Goal: Task Accomplishment & Management: Manage account settings

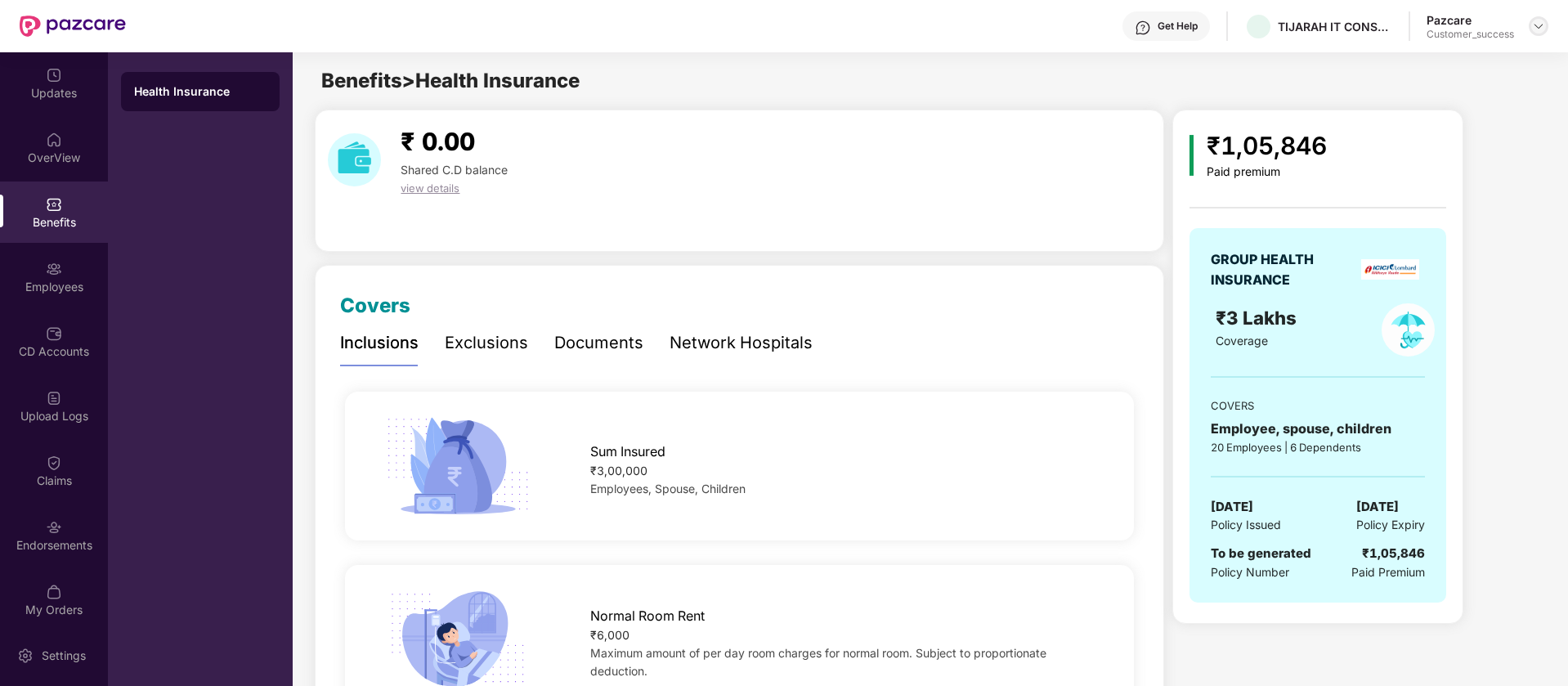
click at [1538, 23] on img at bounding box center [1538, 26] width 13 height 13
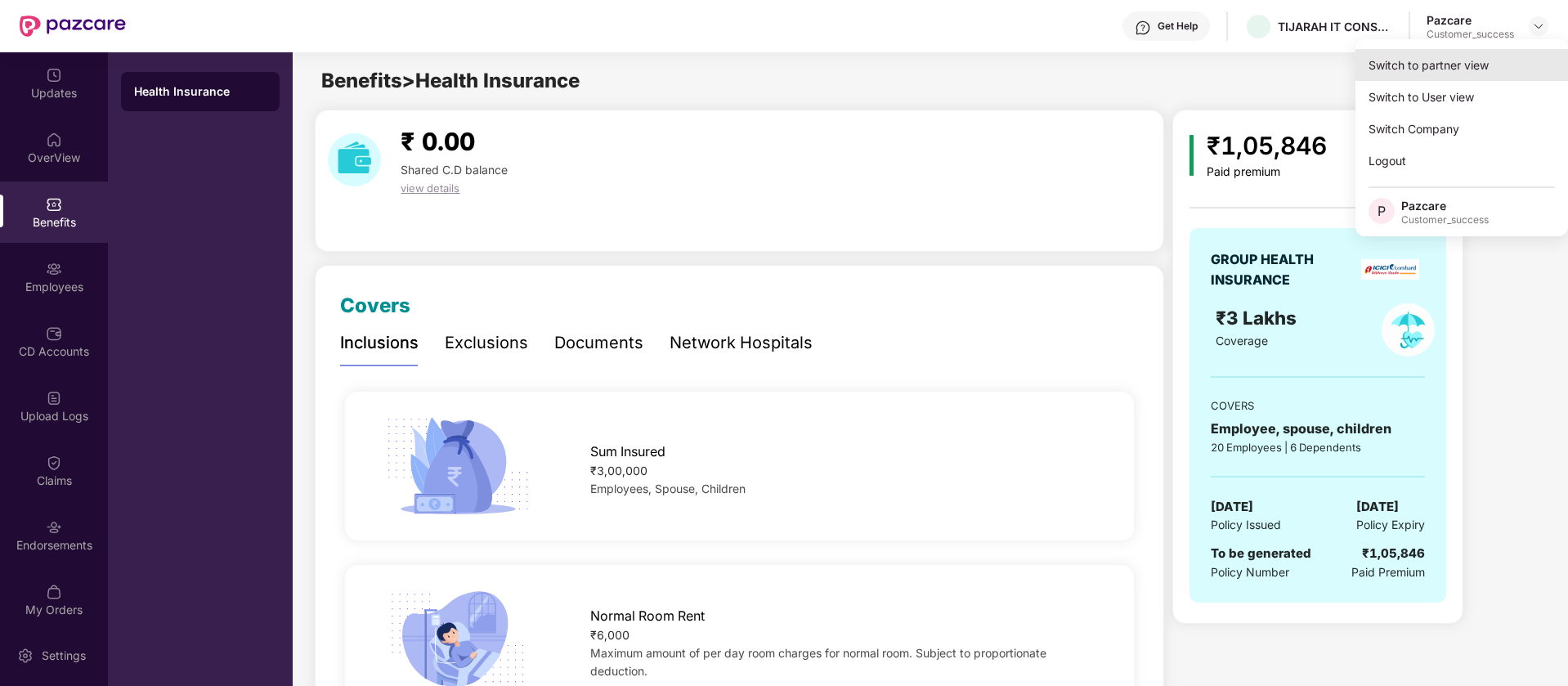
click at [1487, 71] on div "Switch to partner view" at bounding box center [1462, 65] width 213 height 32
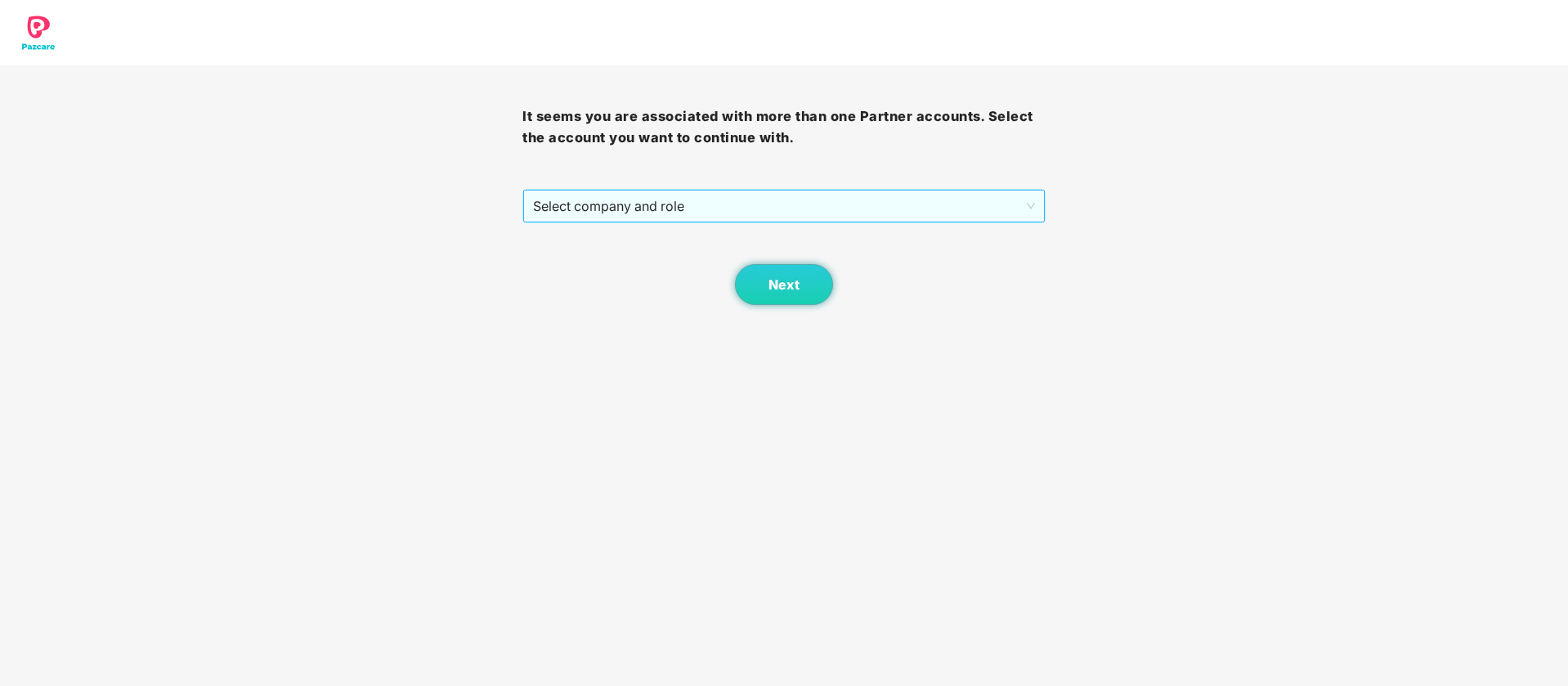
click at [901, 198] on span "Select company and role" at bounding box center [783, 206] width 501 height 31
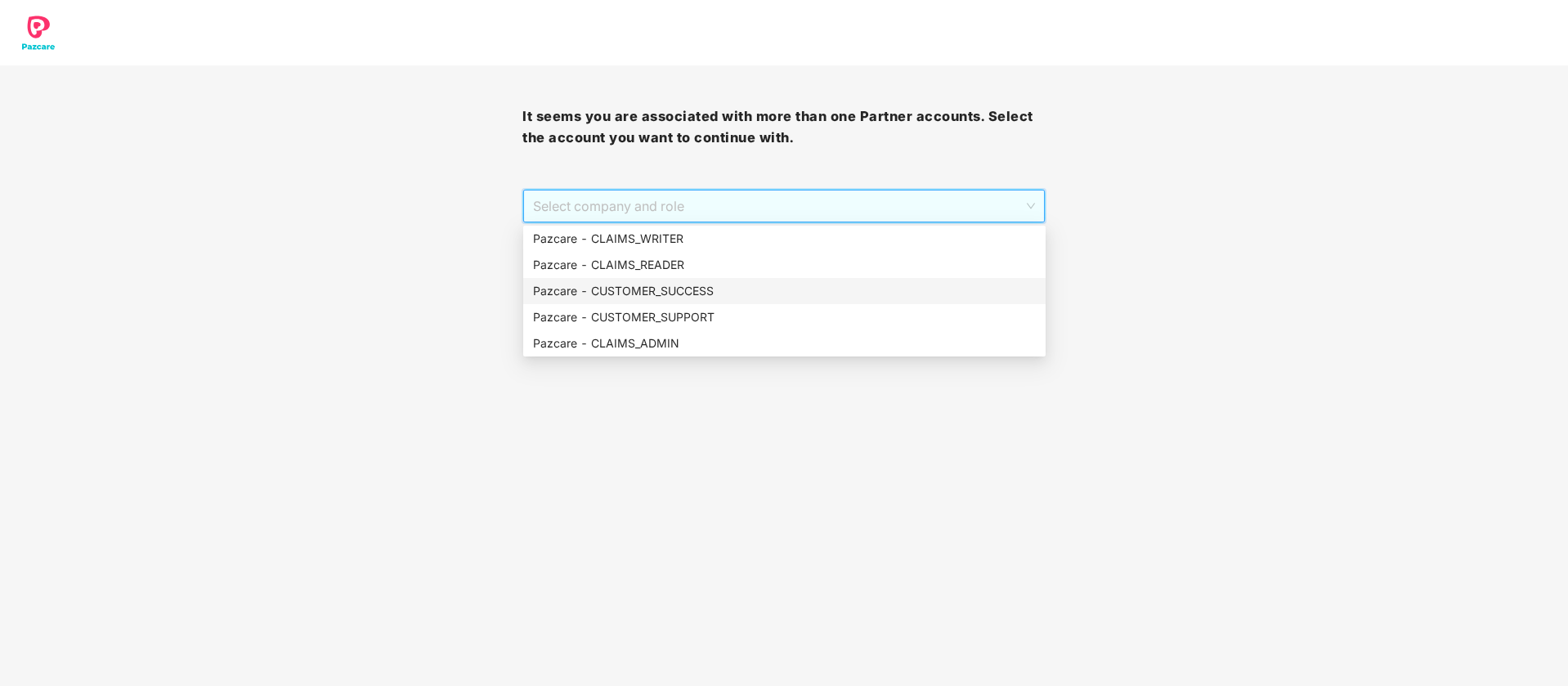
click at [703, 291] on div "Pazcare - CUSTOMER_SUCCESS" at bounding box center [784, 291] width 503 height 18
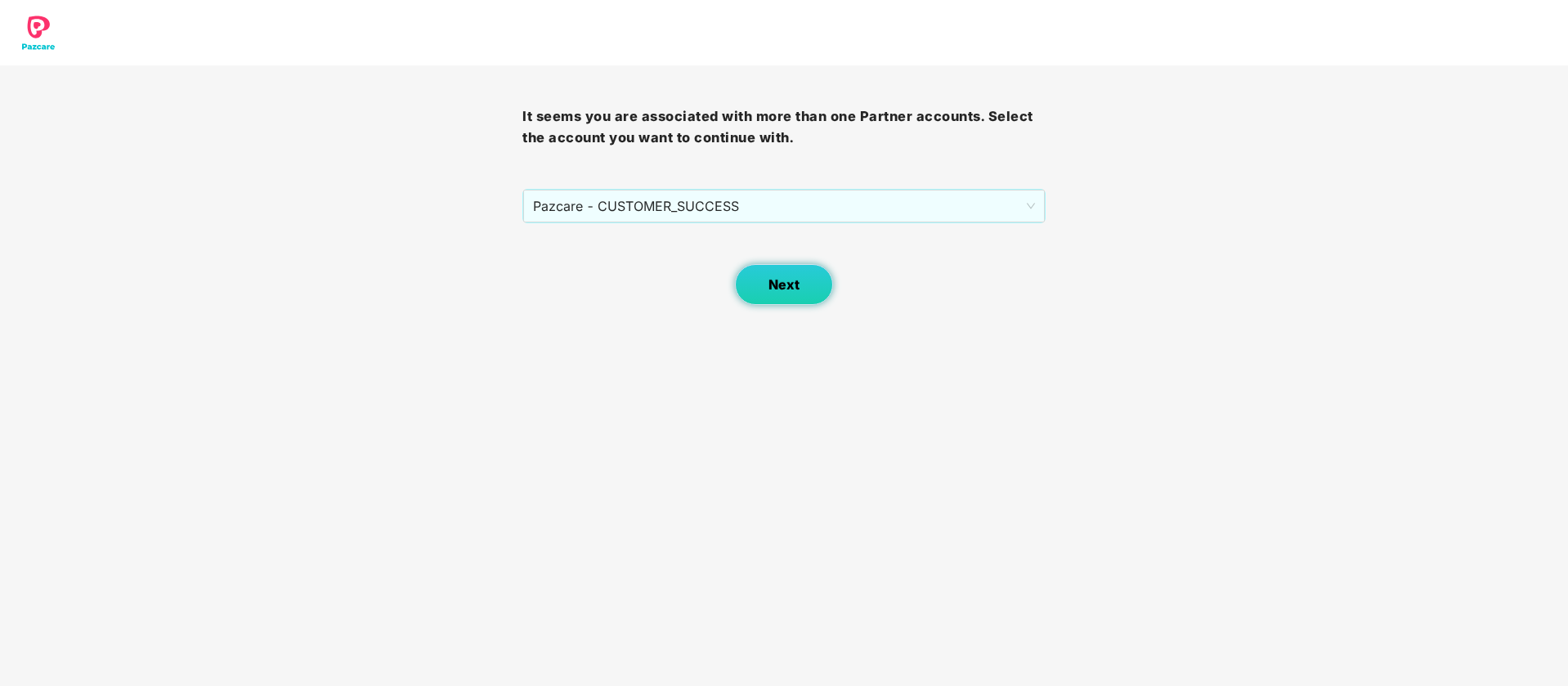
click at [796, 287] on span "Next" at bounding box center [784, 285] width 31 height 16
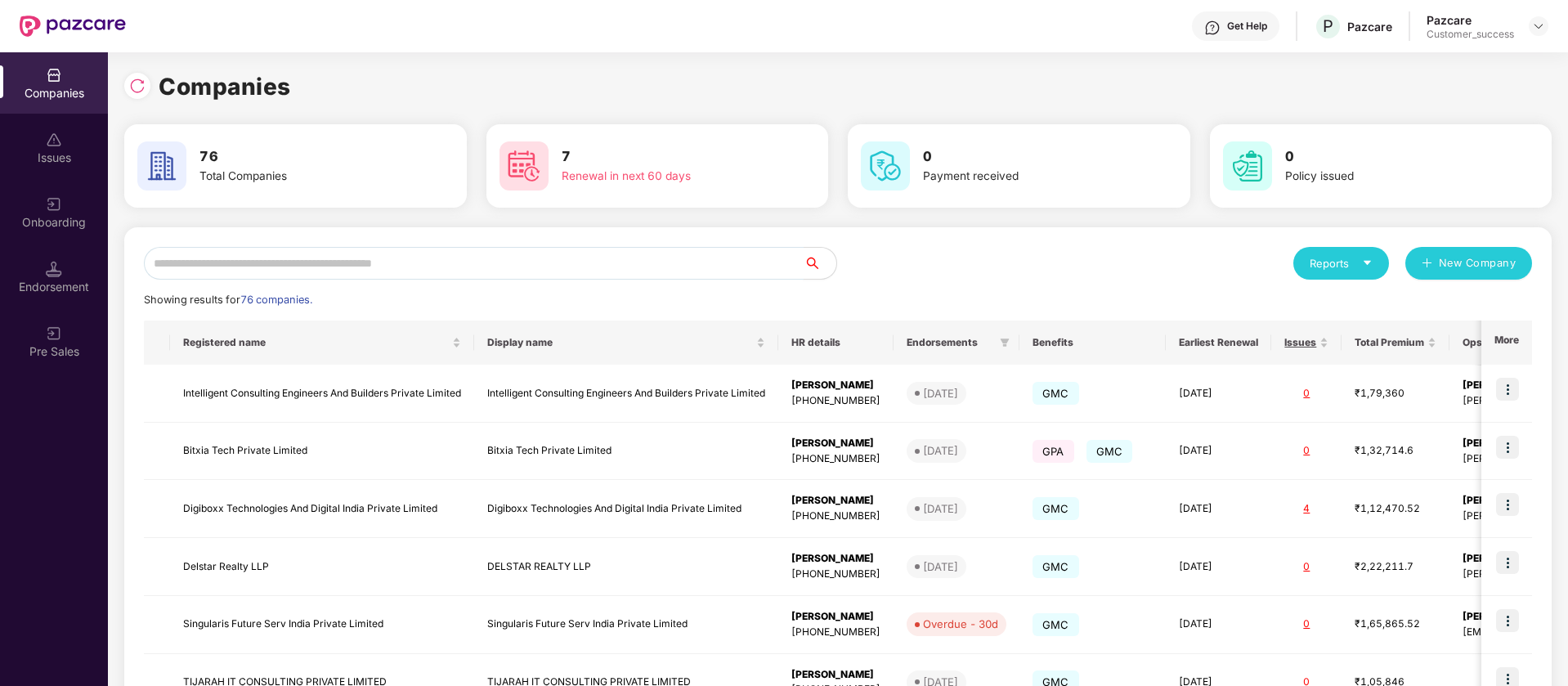
click at [496, 267] on input "text" at bounding box center [474, 263] width 660 height 33
type input "*"
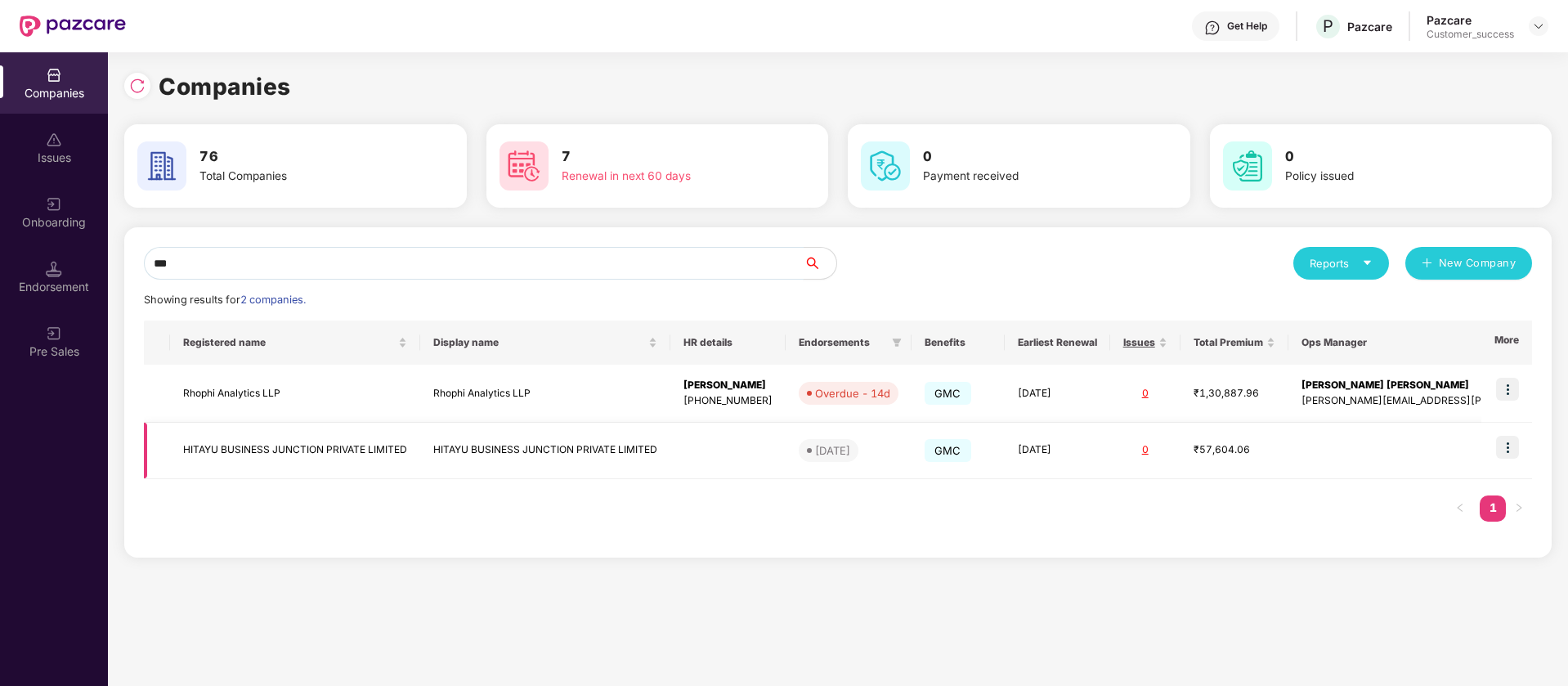
scroll to position [0, 2]
type input "***"
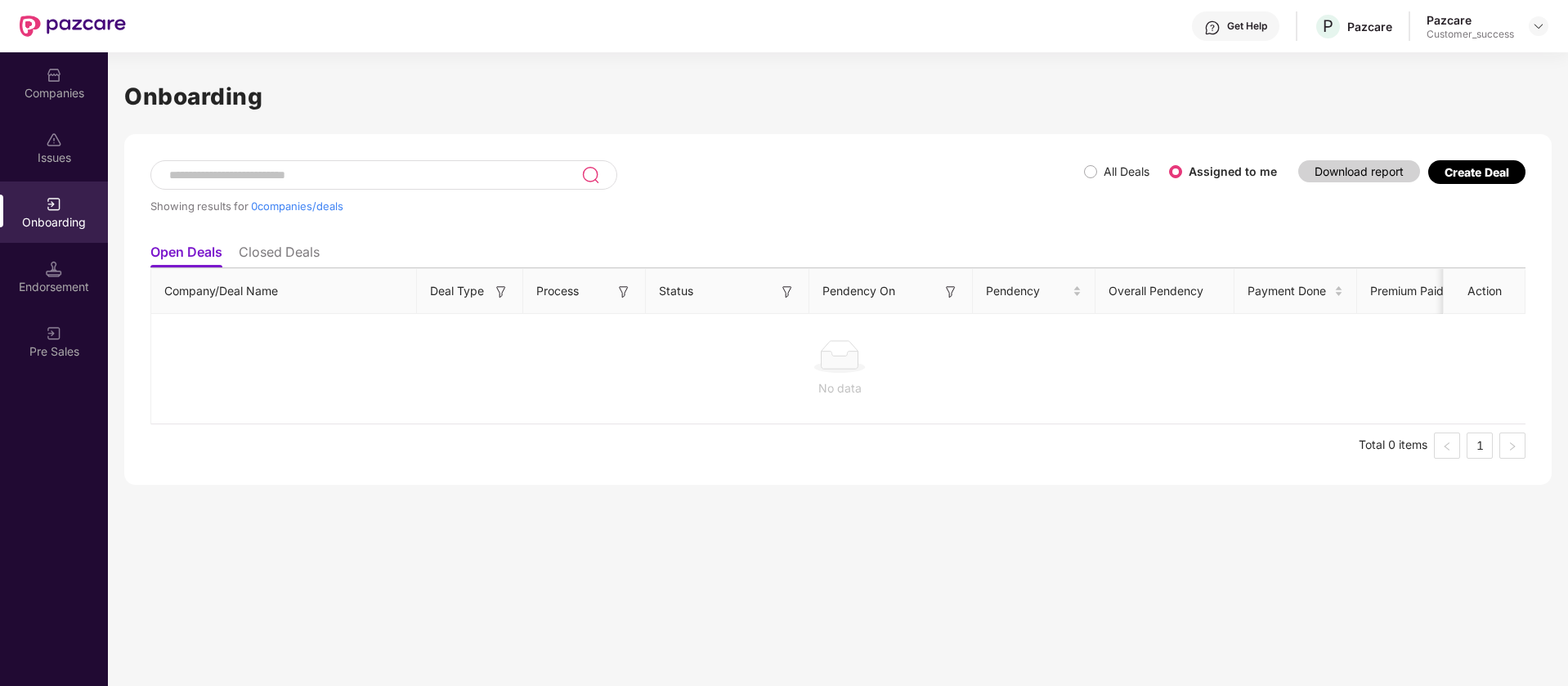
click at [348, 168] on input at bounding box center [375, 175] width 414 height 14
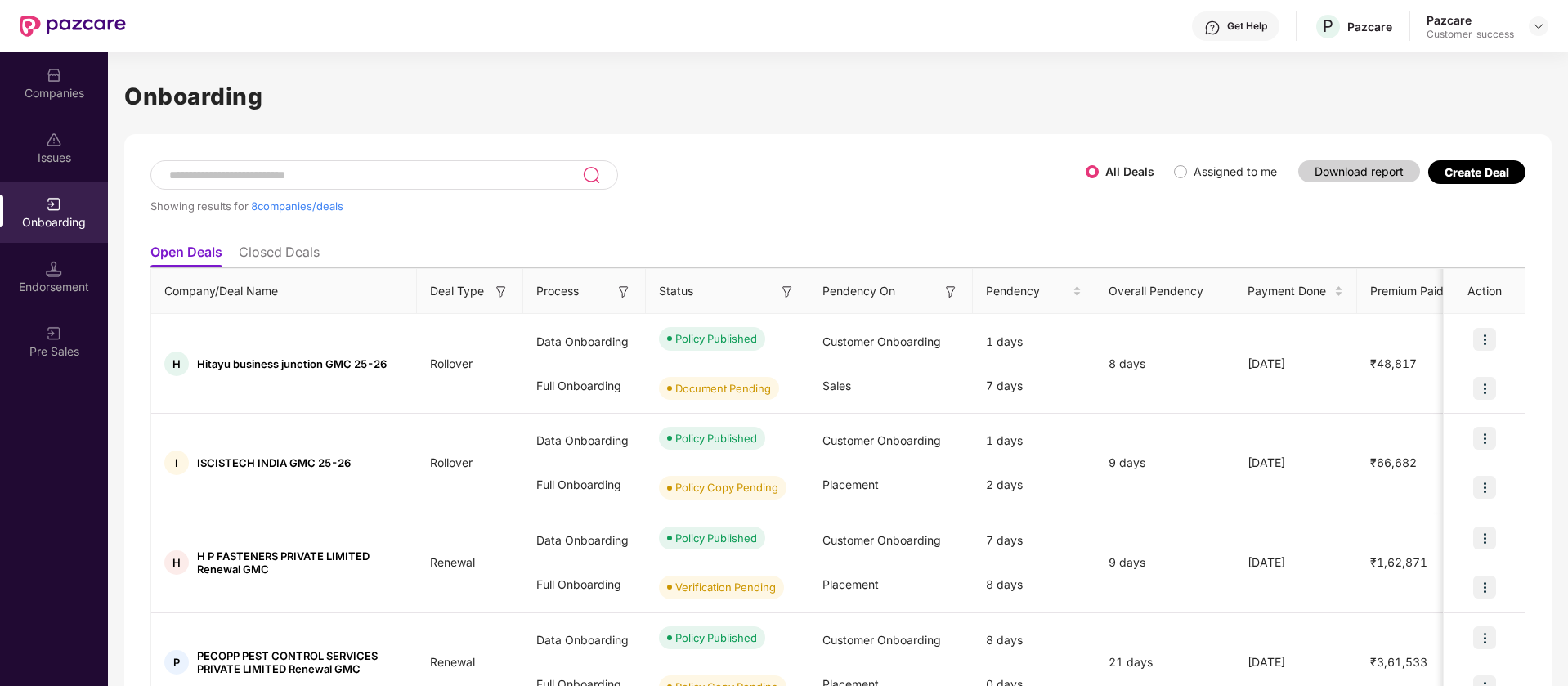
click at [511, 176] on input at bounding box center [375, 175] width 415 height 14
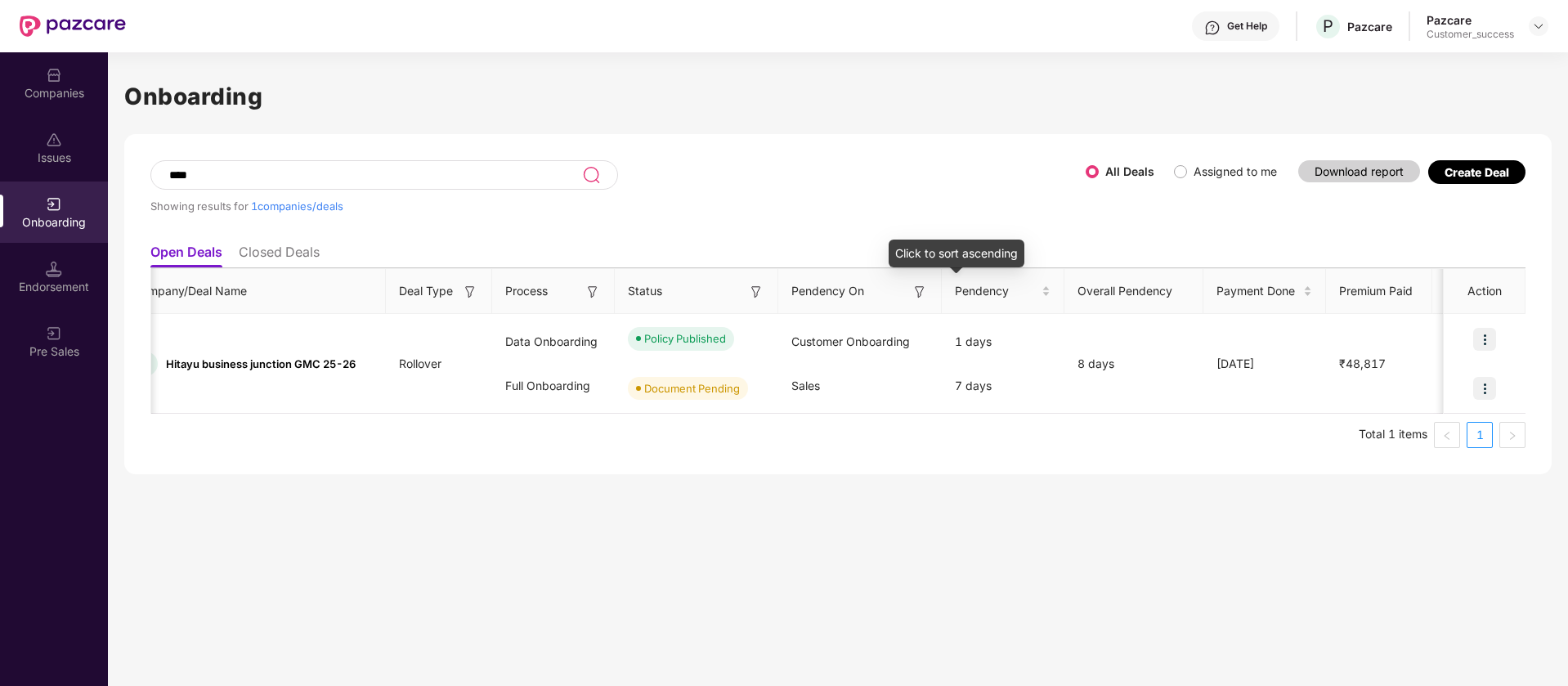
scroll to position [0, 0]
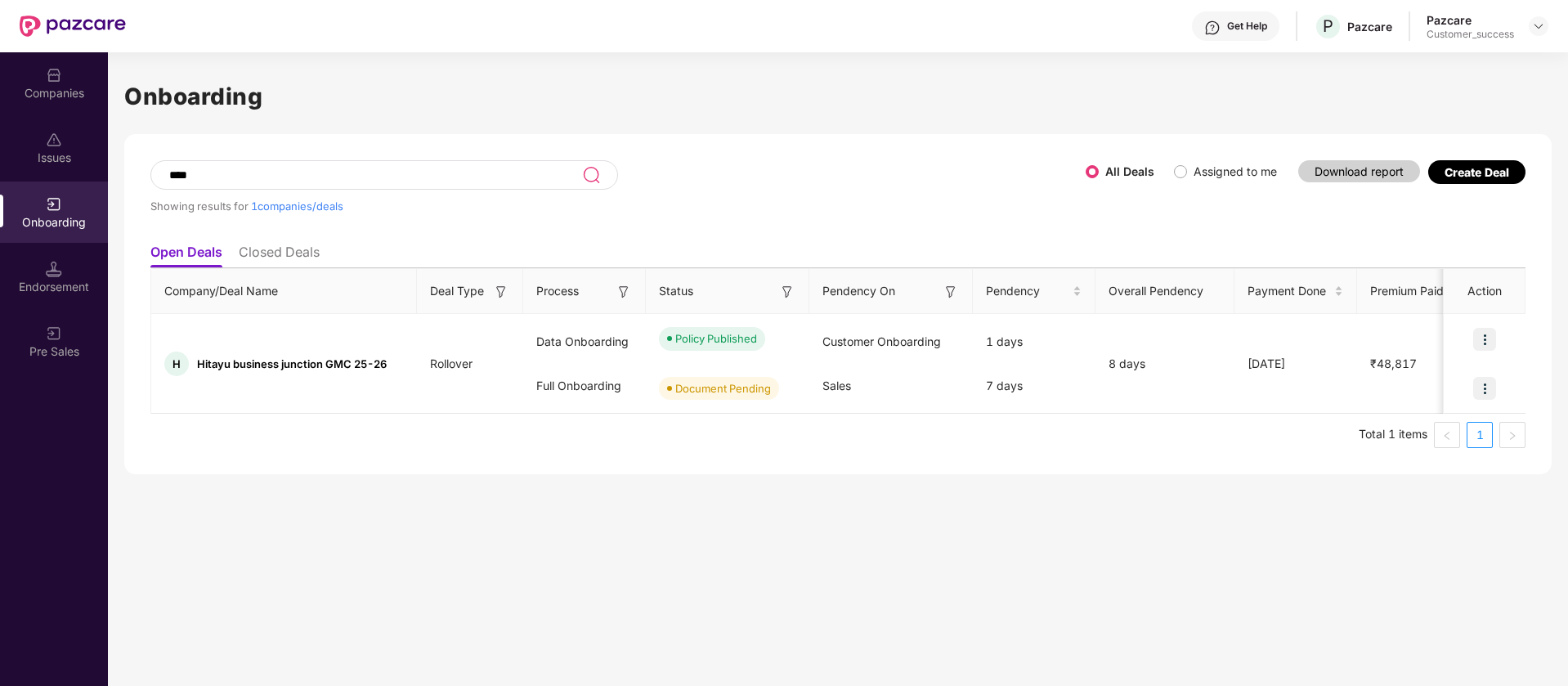
type input "****"
click at [1536, 20] on img at bounding box center [1538, 26] width 13 height 13
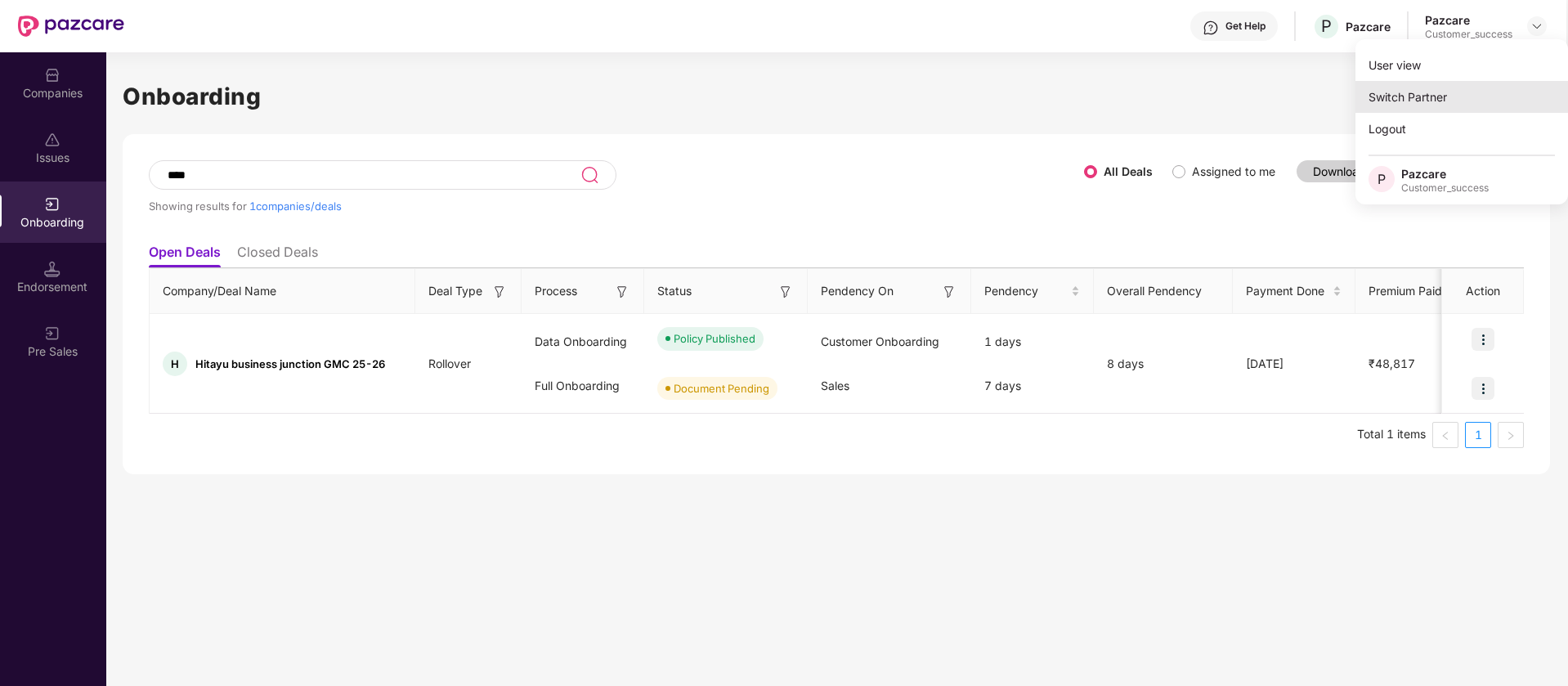
click at [1413, 90] on div "Switch Partner" at bounding box center [1462, 97] width 213 height 32
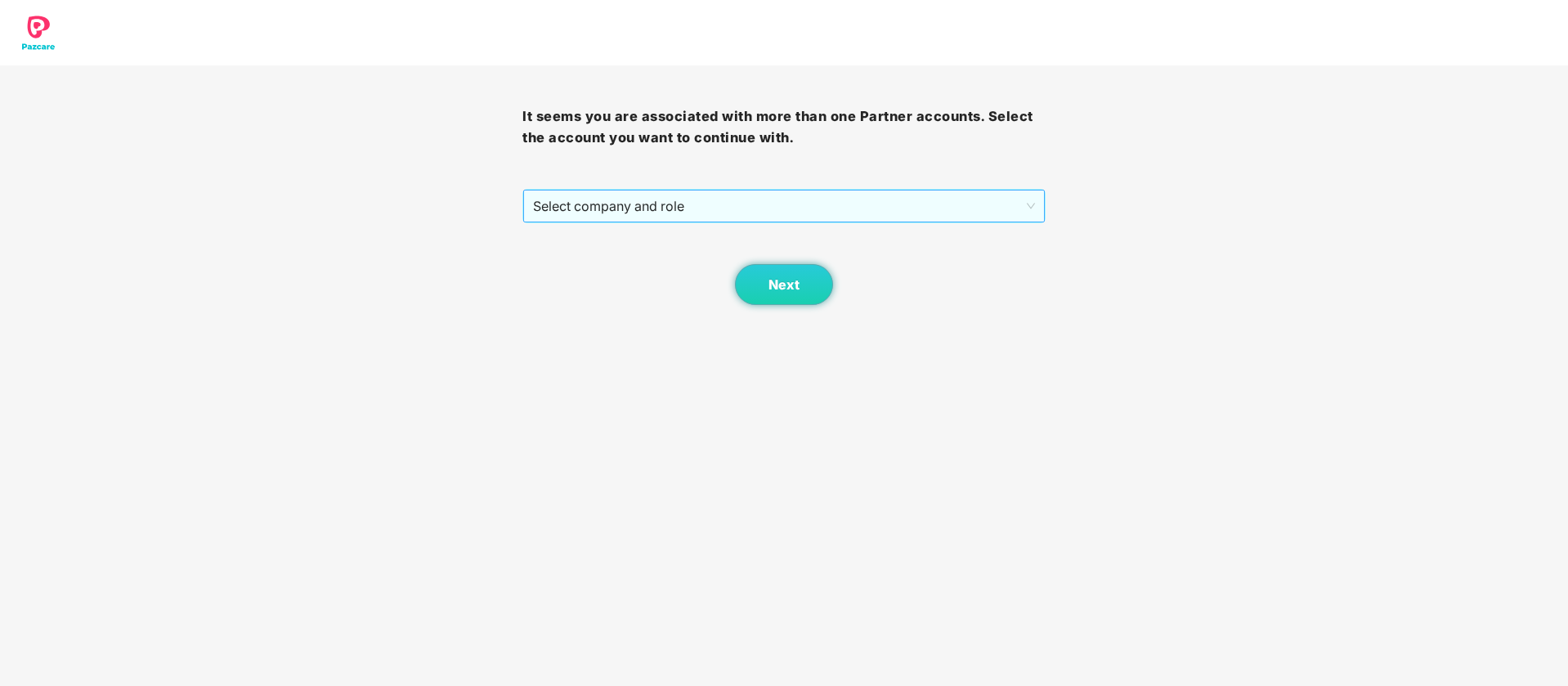
click at [745, 211] on span "Select company and role" at bounding box center [783, 206] width 501 height 31
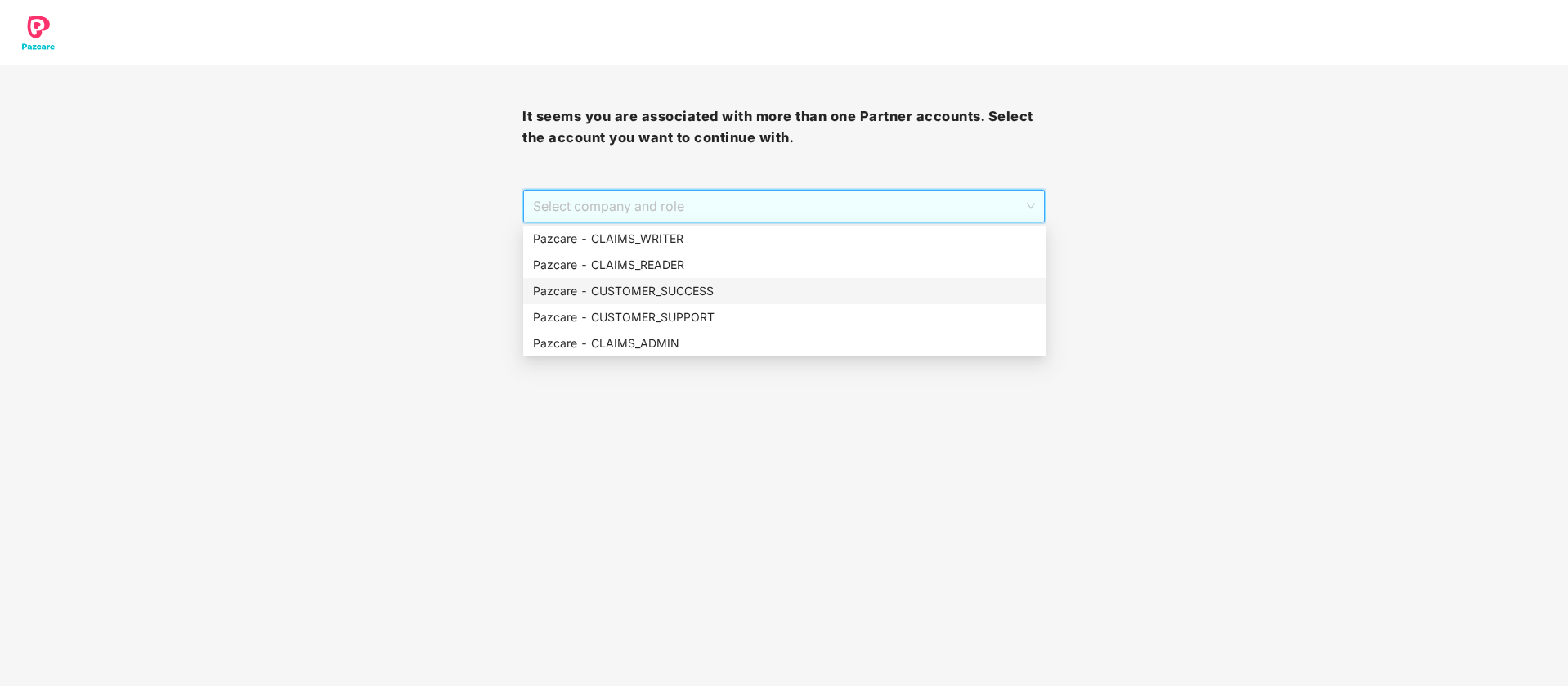
click at [686, 298] on div "Pazcare - CUSTOMER_SUCCESS" at bounding box center [784, 291] width 503 height 18
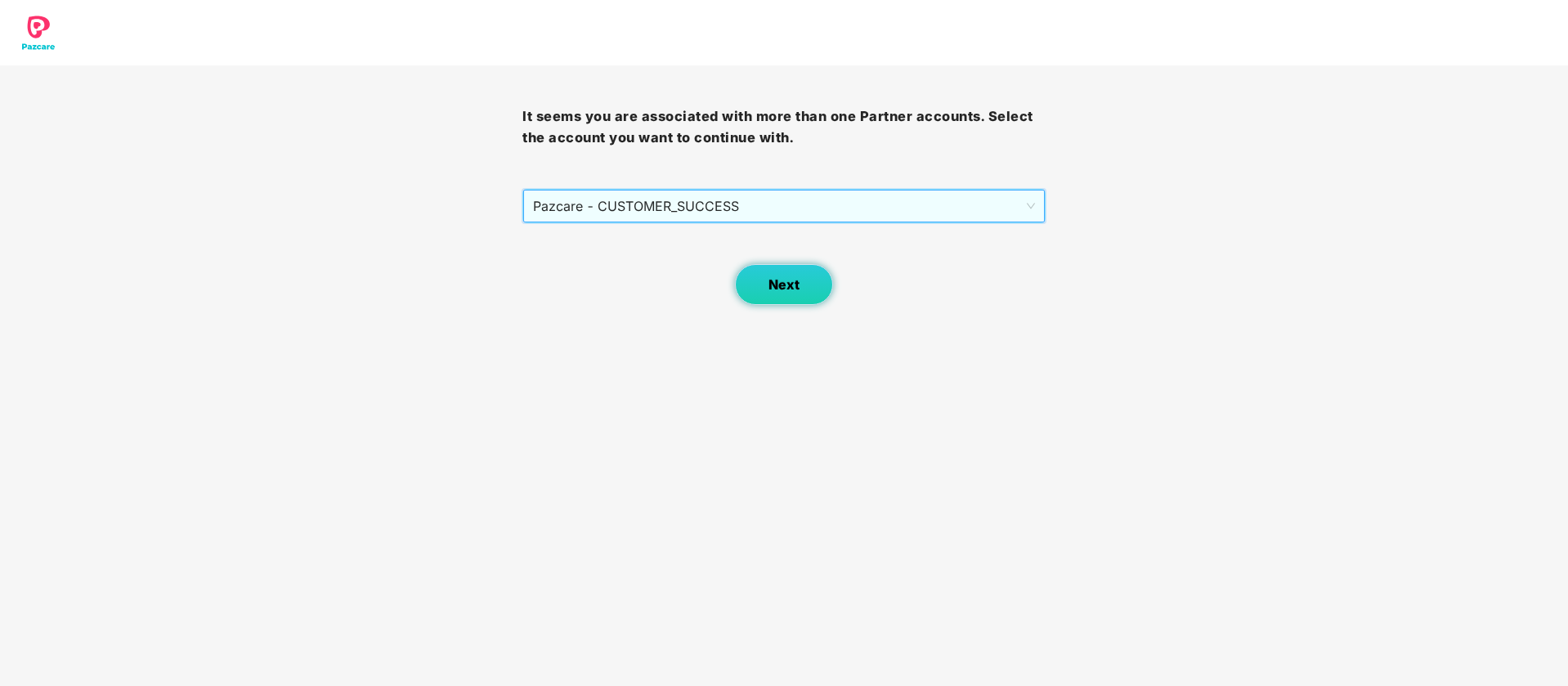
click at [747, 293] on button "Next" at bounding box center [784, 284] width 98 height 41
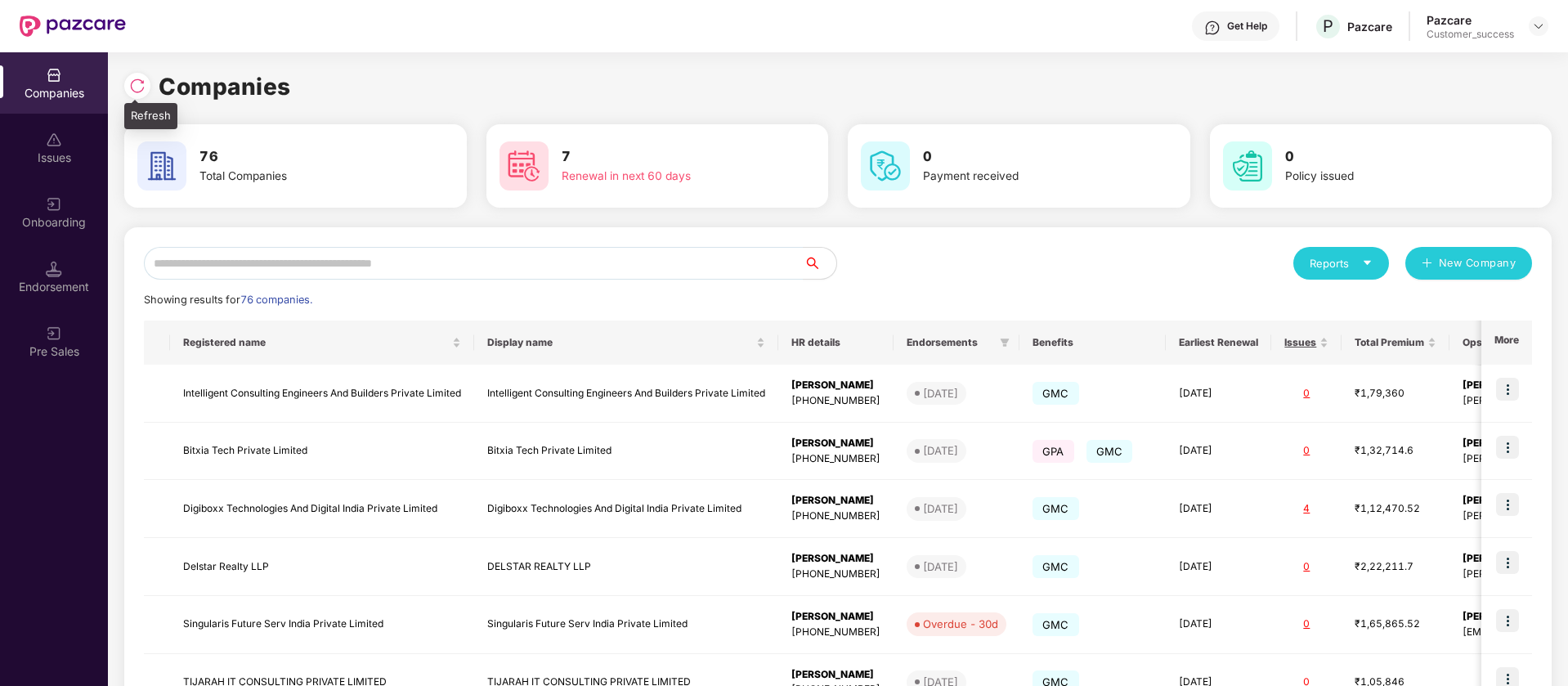
click at [137, 84] on img at bounding box center [137, 86] width 16 height 16
click at [353, 259] on input "text" at bounding box center [474, 263] width 660 height 33
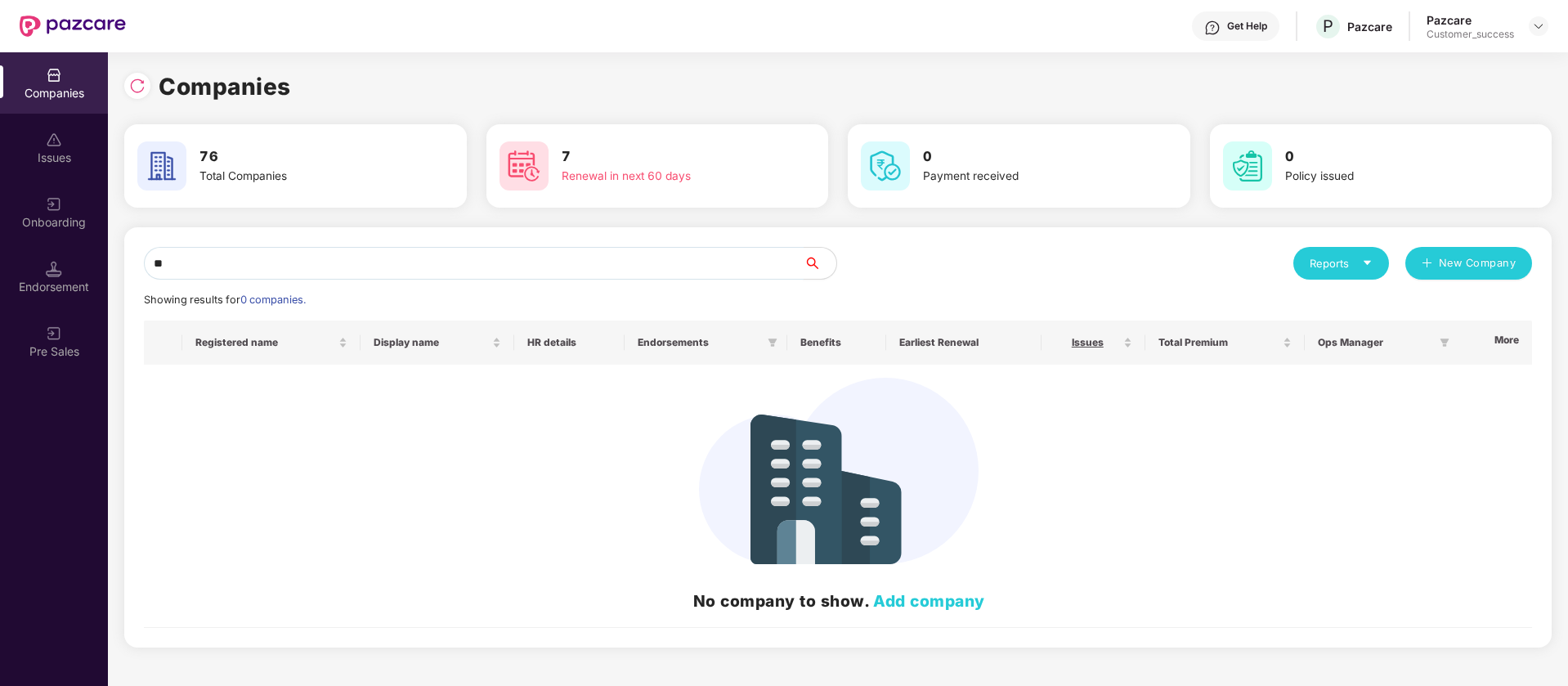
type input "*"
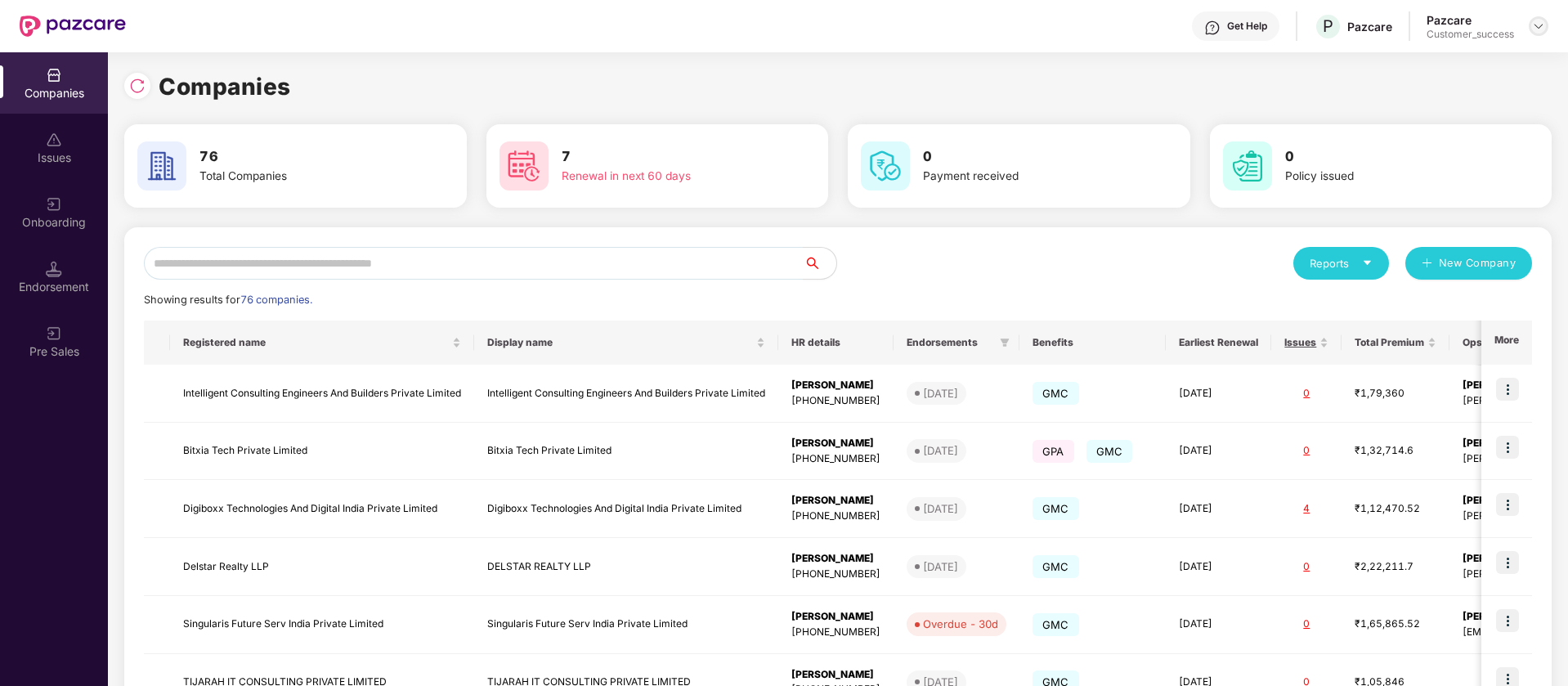
click at [1535, 20] on img at bounding box center [1538, 26] width 13 height 13
click at [1503, 96] on div "Switch Partner" at bounding box center [1463, 97] width 213 height 32
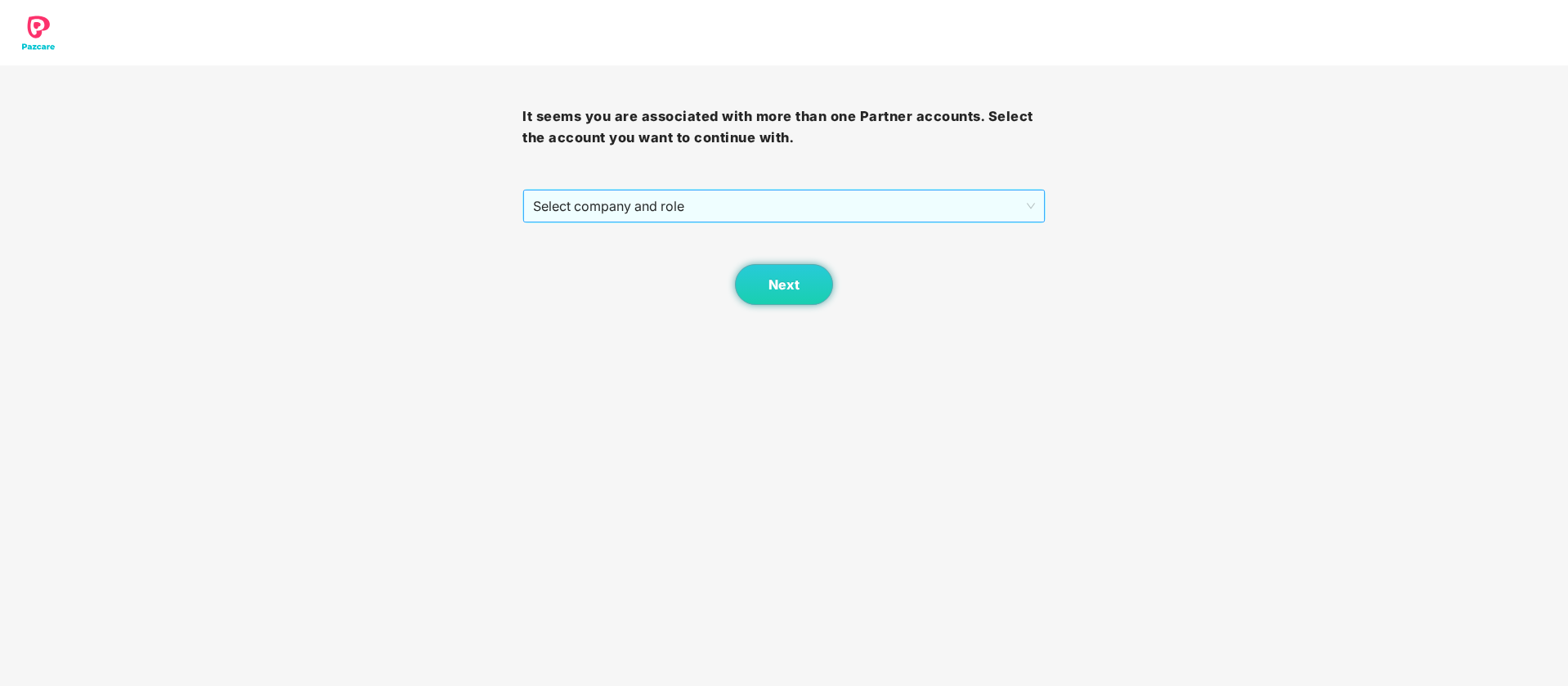
click at [712, 209] on span "Select company and role" at bounding box center [783, 206] width 501 height 31
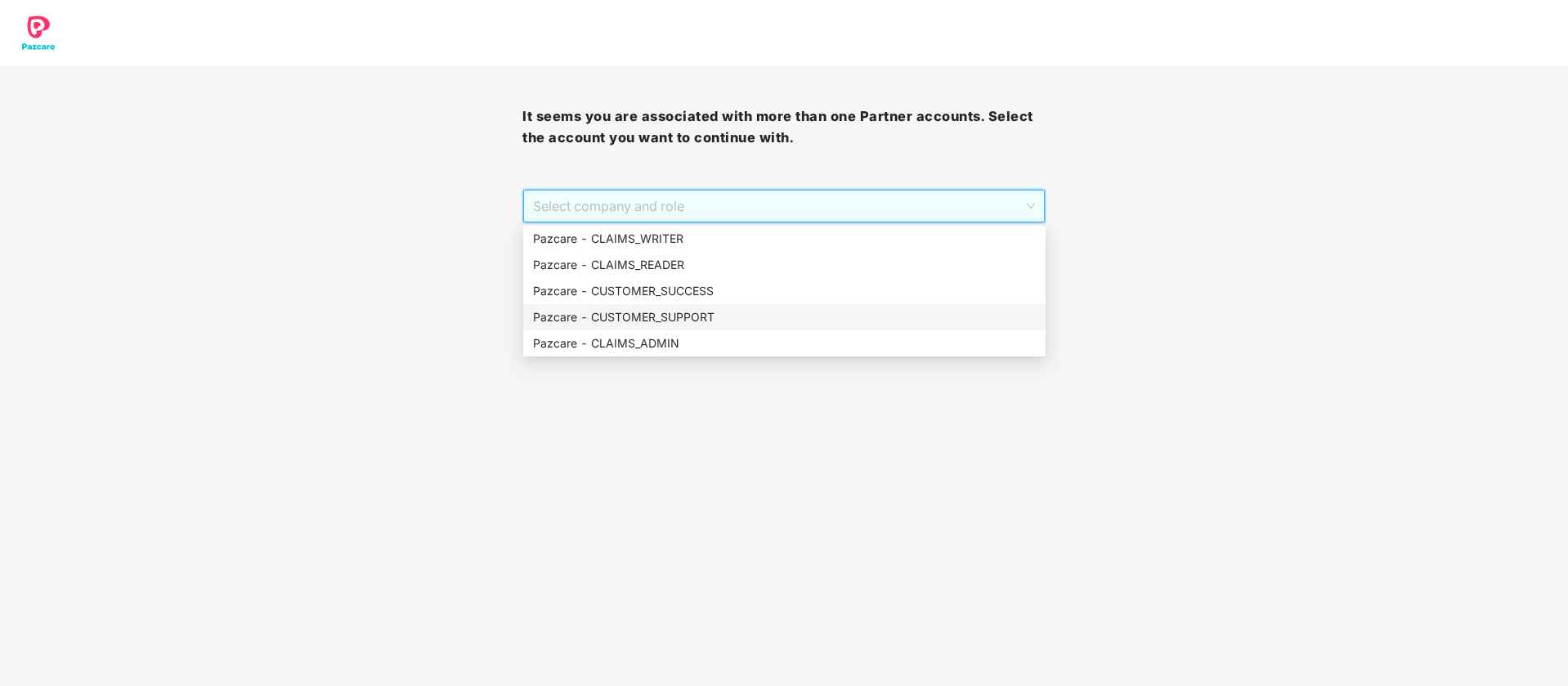
click at [698, 309] on div "Pazcare - CUSTOMER_SUPPORT" at bounding box center [784, 317] width 503 height 18
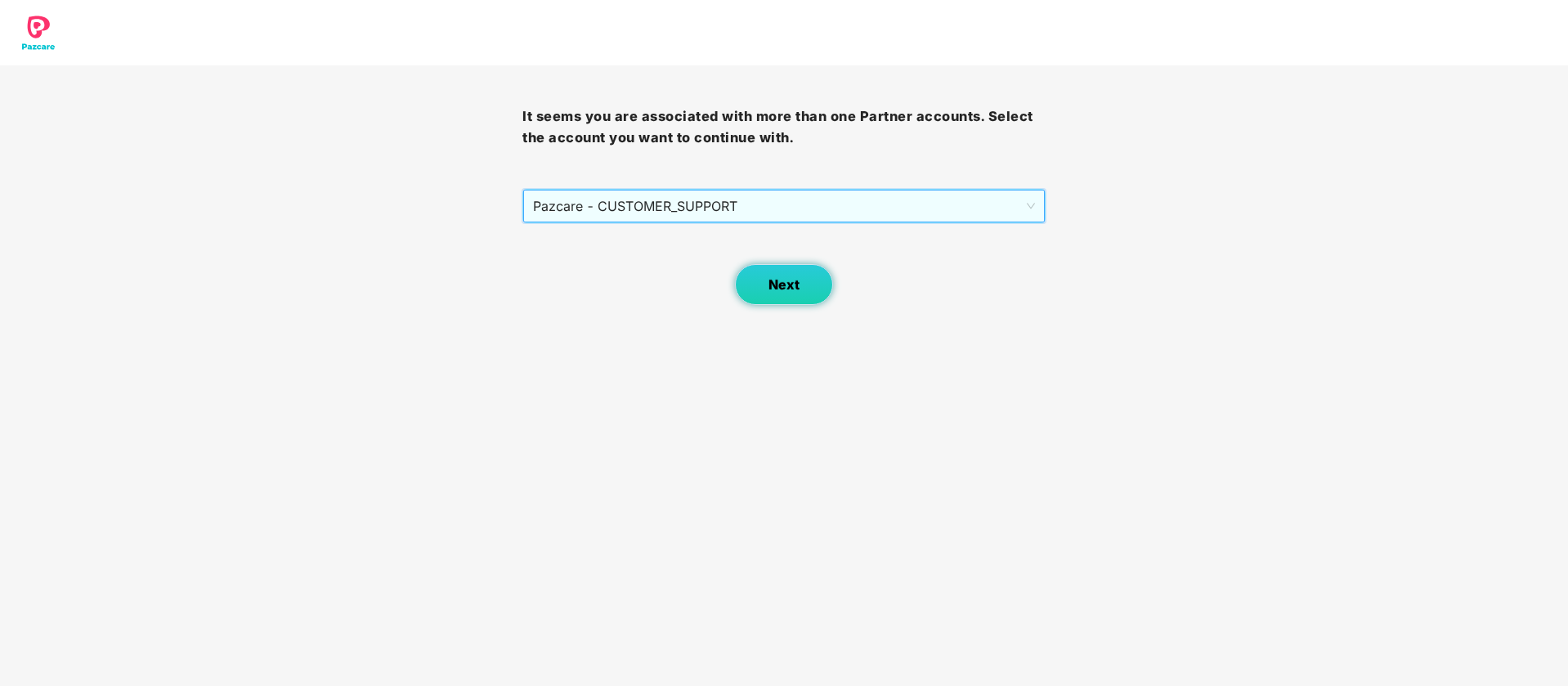
click at [792, 286] on span "Next" at bounding box center [784, 285] width 31 height 16
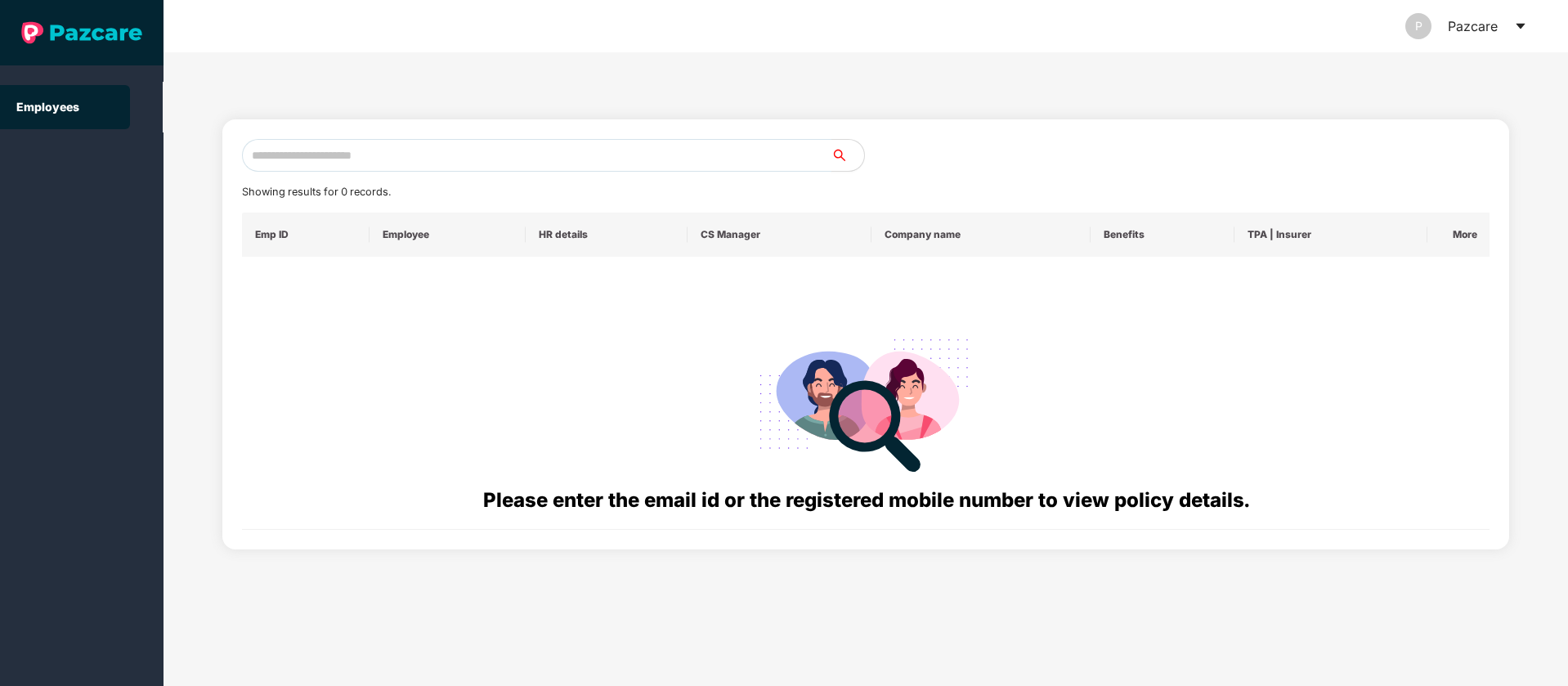
click at [433, 156] on input "text" at bounding box center [537, 155] width 590 height 33
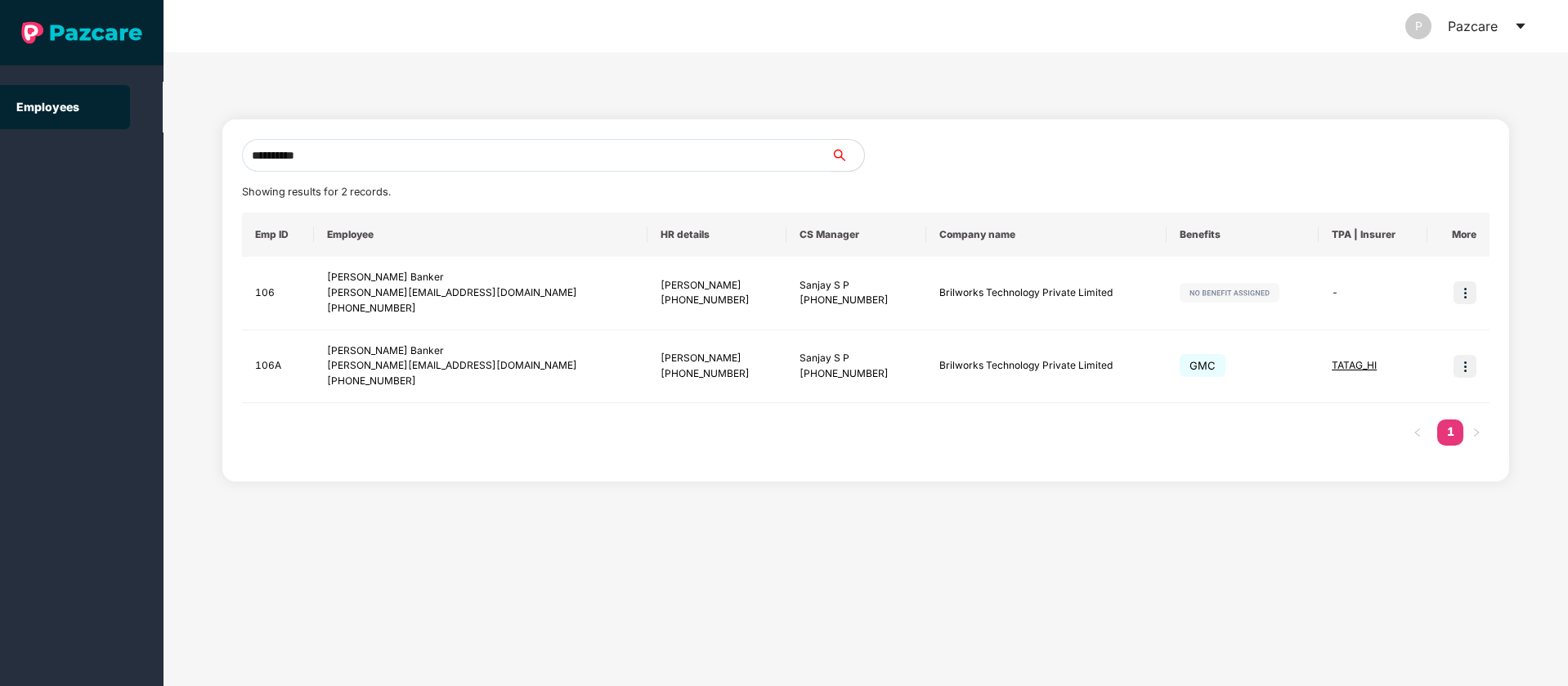
click at [759, 164] on input "**********" at bounding box center [537, 155] width 590 height 33
type input "**********"
click at [702, 153] on input "**********" at bounding box center [537, 155] width 590 height 33
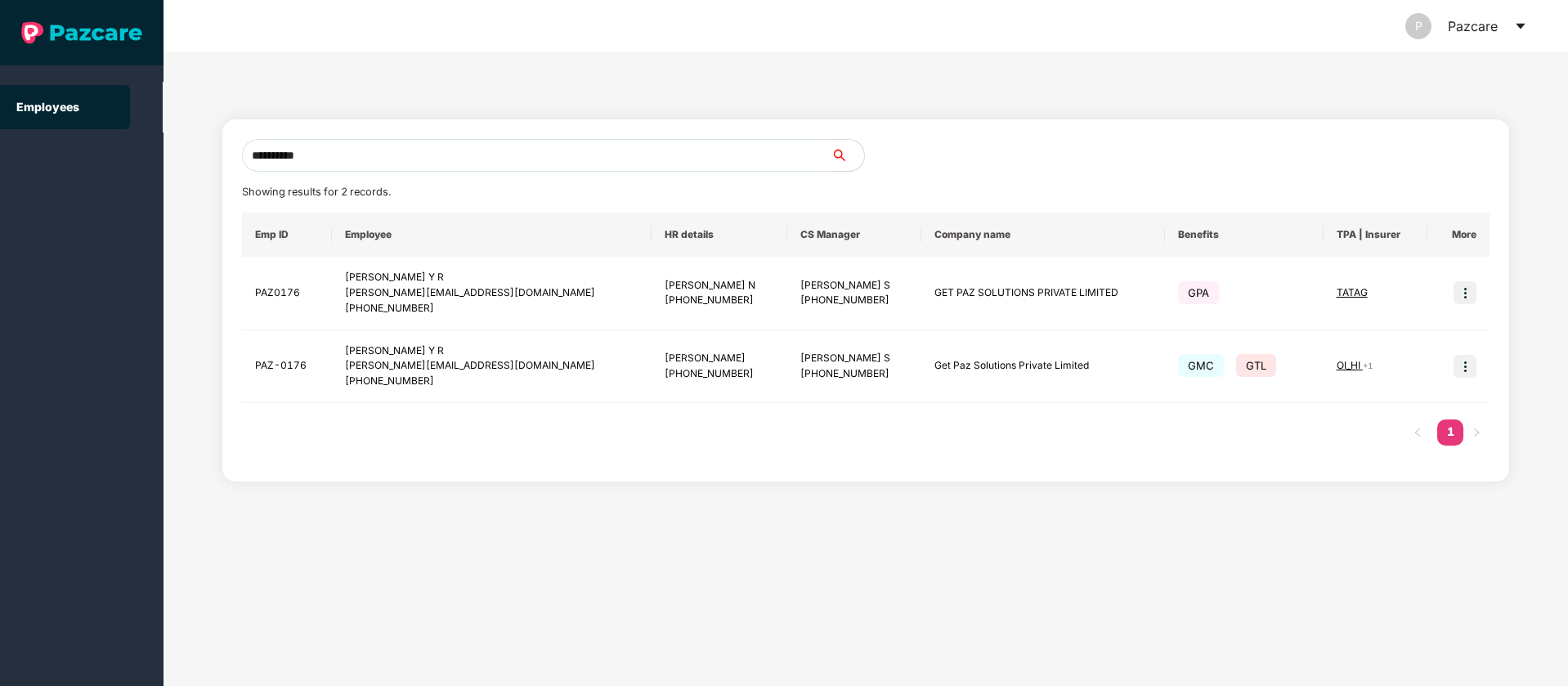
click at [702, 153] on input "**********" at bounding box center [537, 155] width 590 height 33
click at [1522, 25] on icon "caret-down" at bounding box center [1520, 27] width 9 height 6
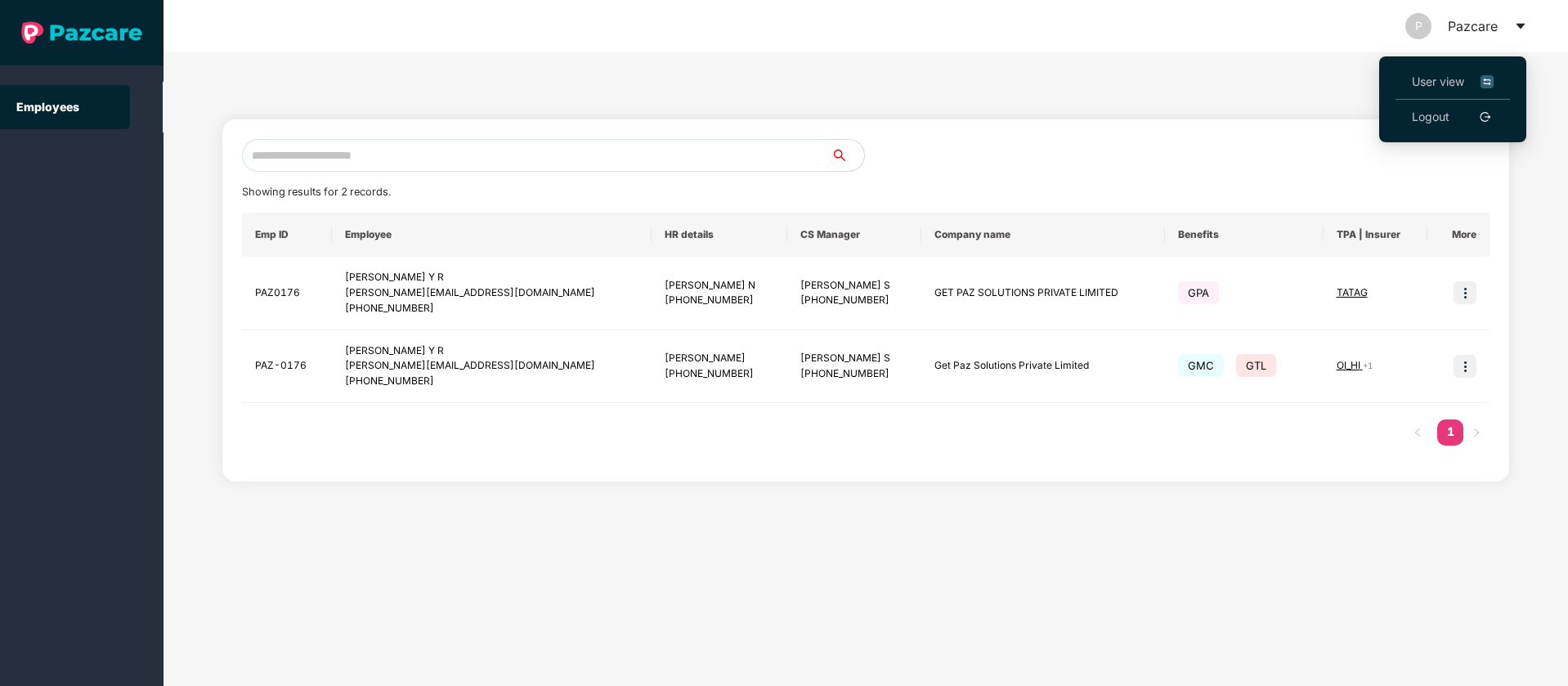
click at [1489, 81] on img at bounding box center [1487, 82] width 13 height 18
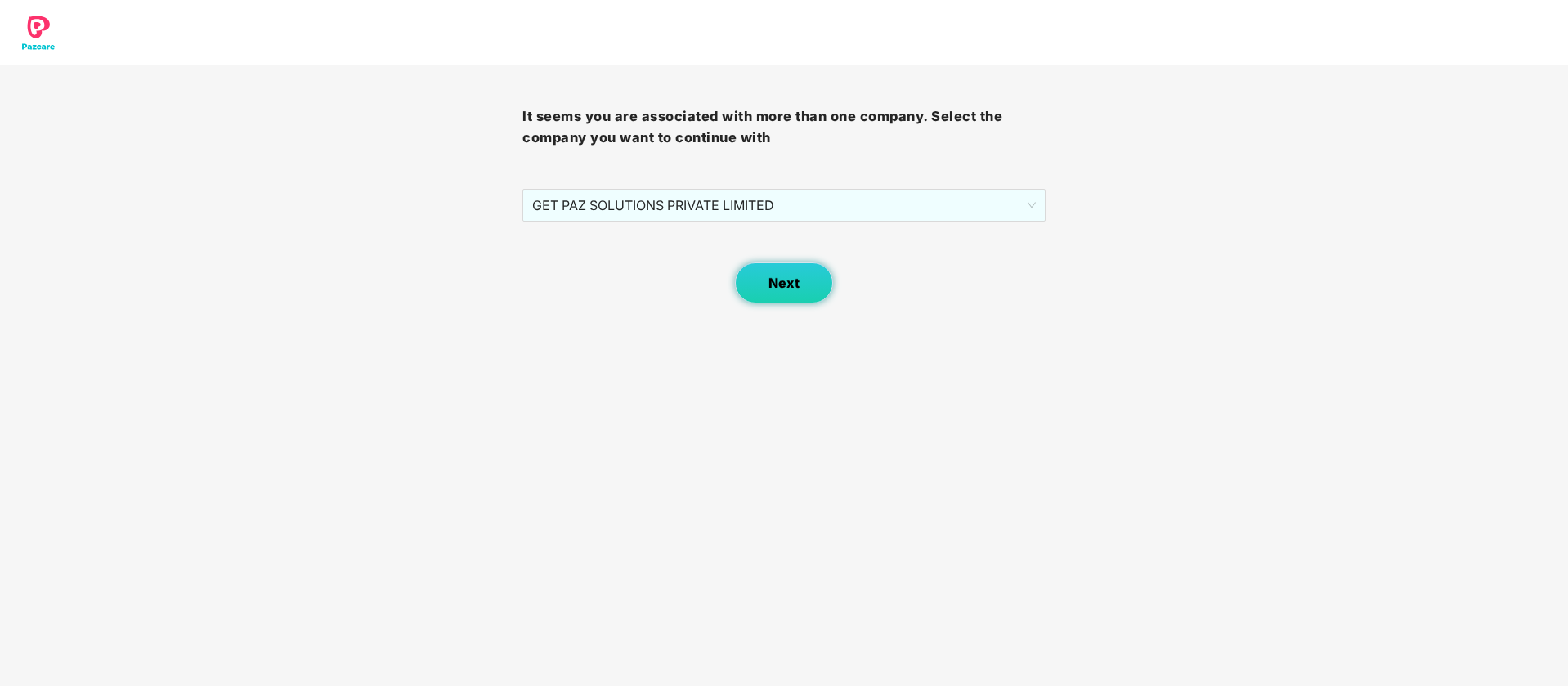
click at [742, 281] on button "Next" at bounding box center [784, 282] width 98 height 41
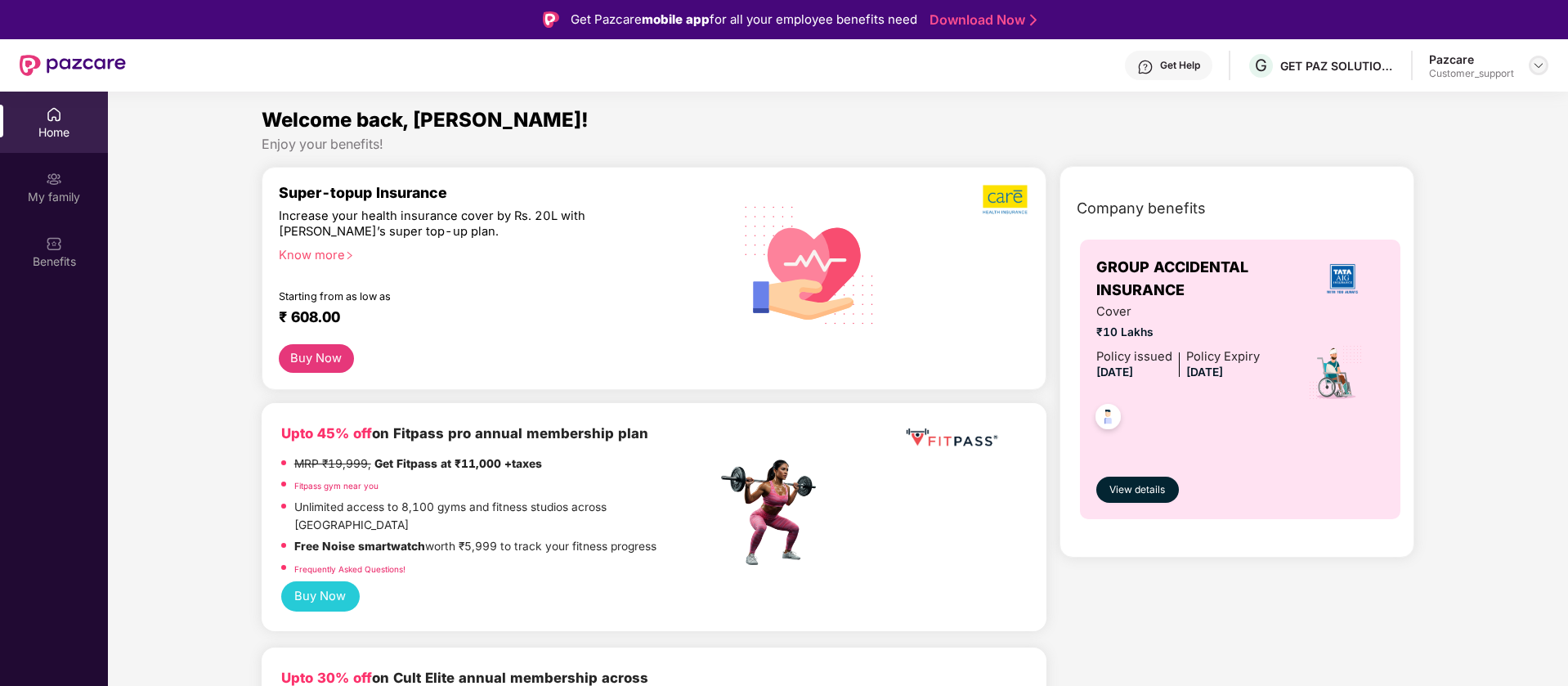
click at [1537, 63] on img at bounding box center [1538, 65] width 13 height 13
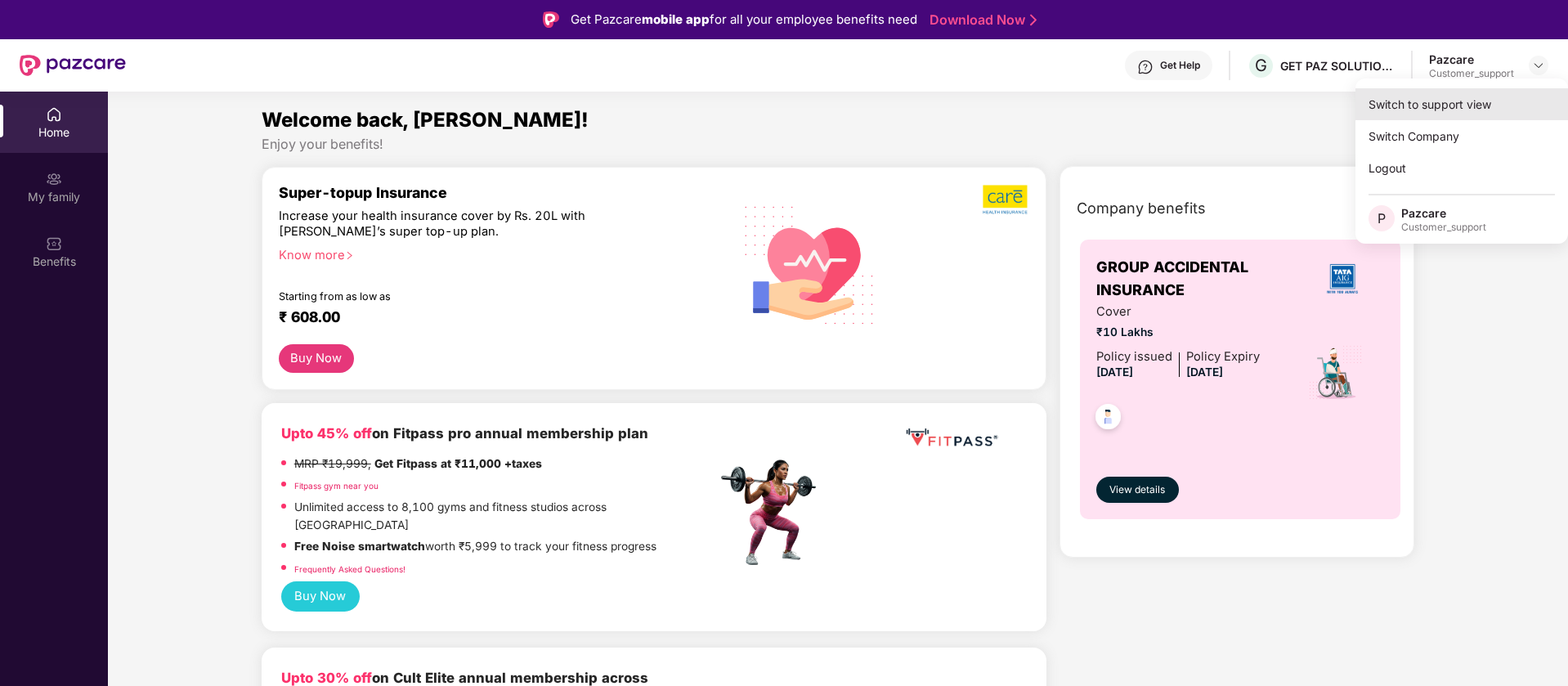
click at [1484, 90] on div "Switch to support view" at bounding box center [1462, 104] width 213 height 32
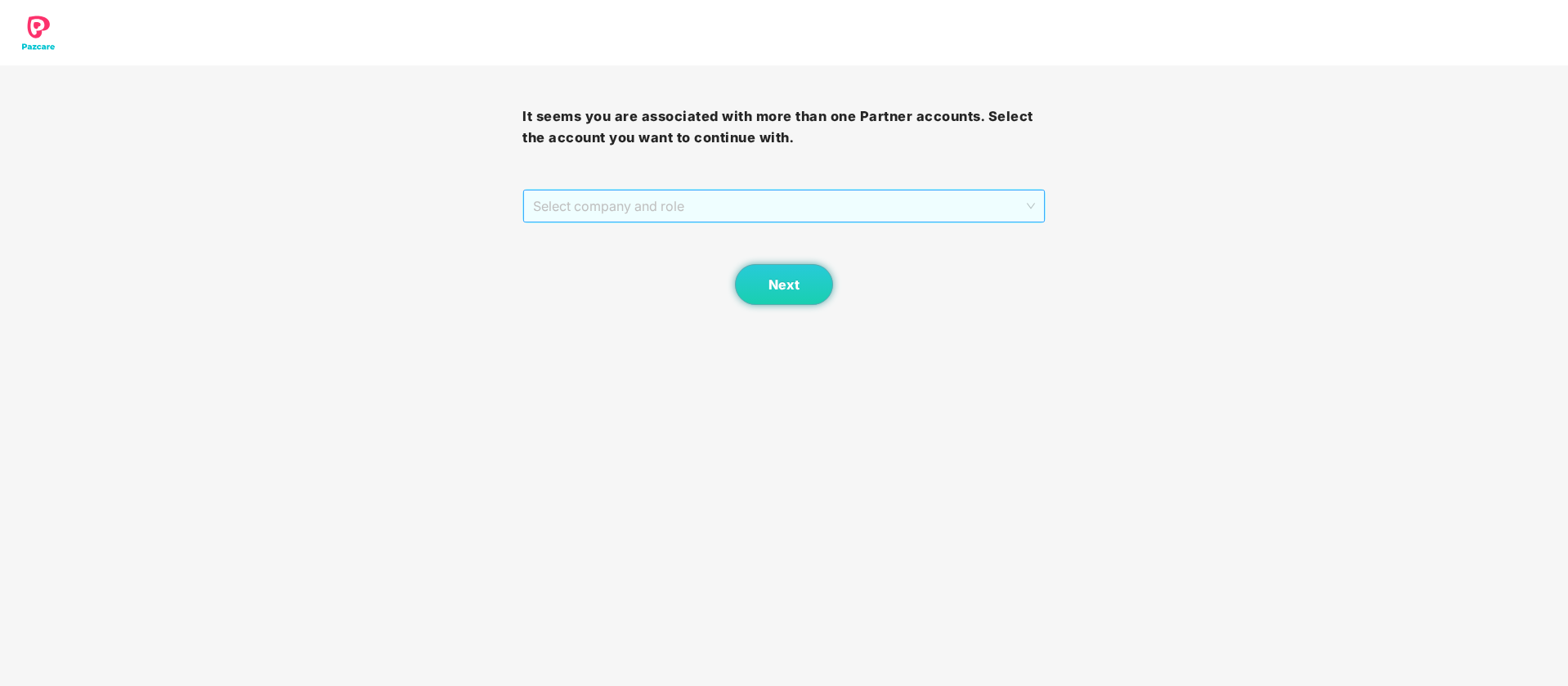
click at [869, 205] on span "Select company and role" at bounding box center [783, 206] width 501 height 31
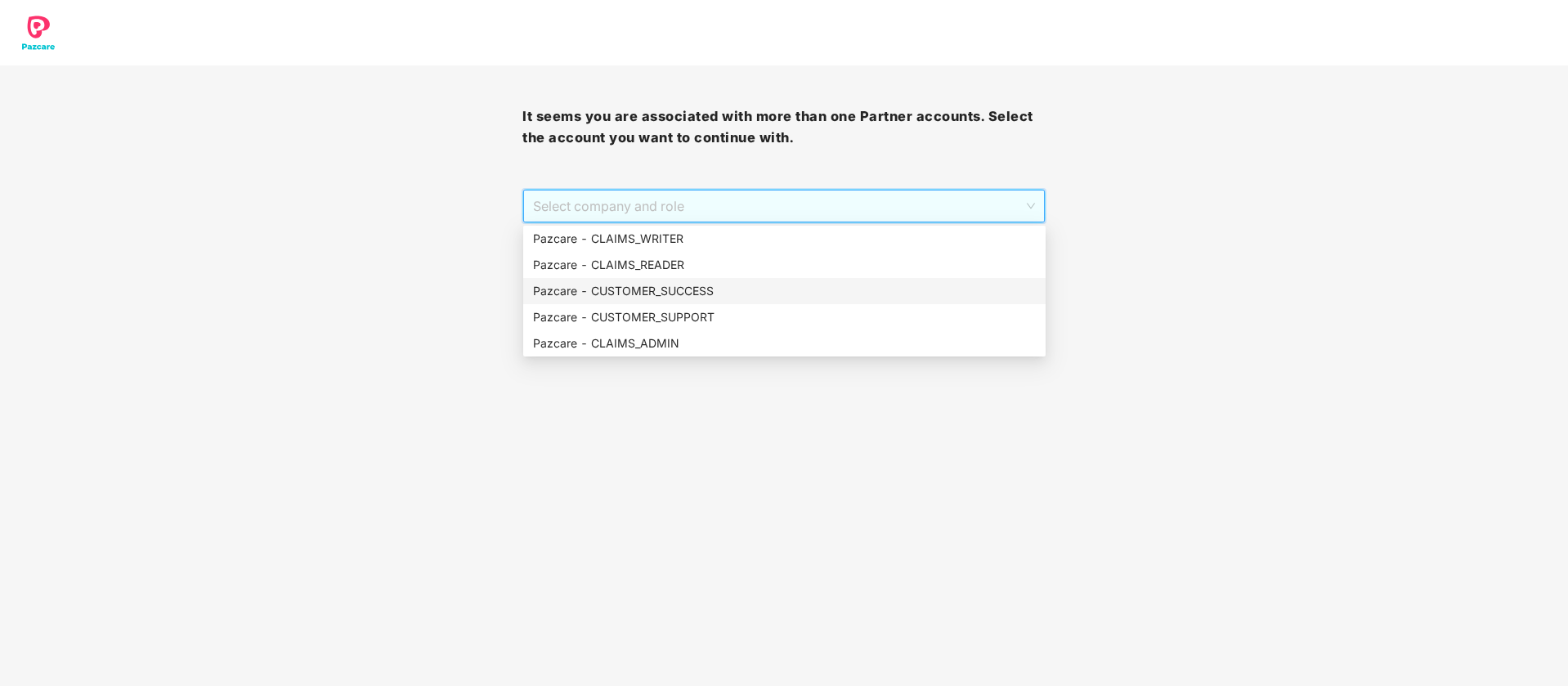
click at [743, 286] on div "Pazcare - CUSTOMER_SUCCESS" at bounding box center [784, 291] width 503 height 18
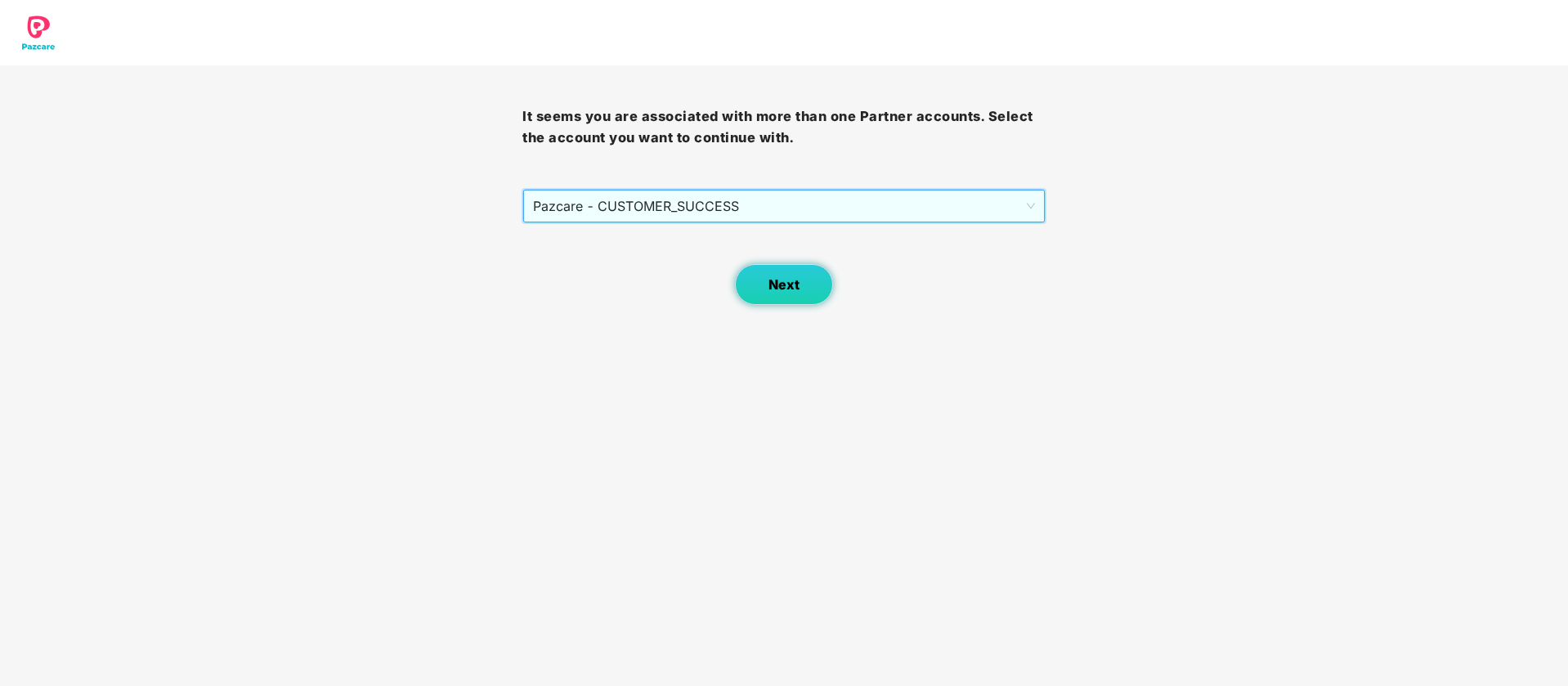
click at [777, 283] on span "Next" at bounding box center [784, 285] width 31 height 16
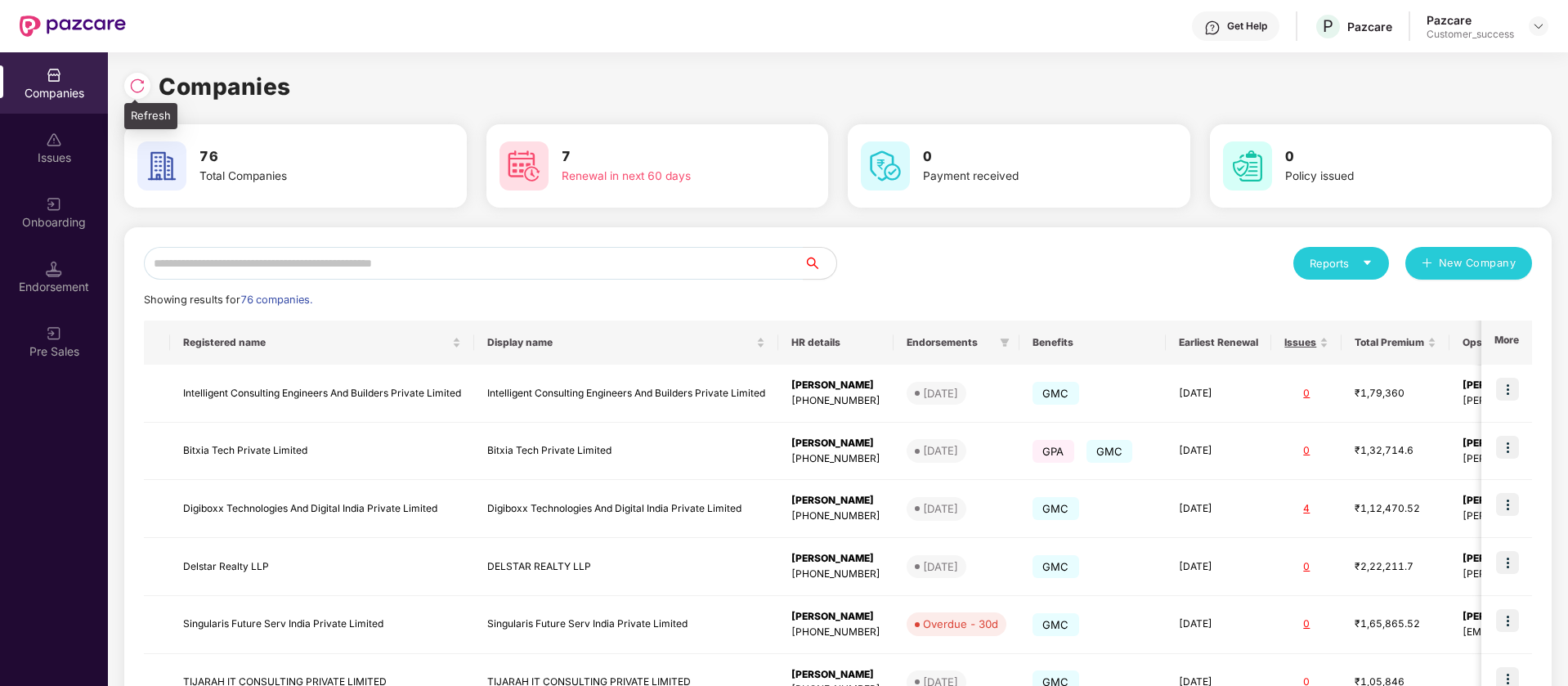
click at [141, 90] on img at bounding box center [137, 86] width 16 height 16
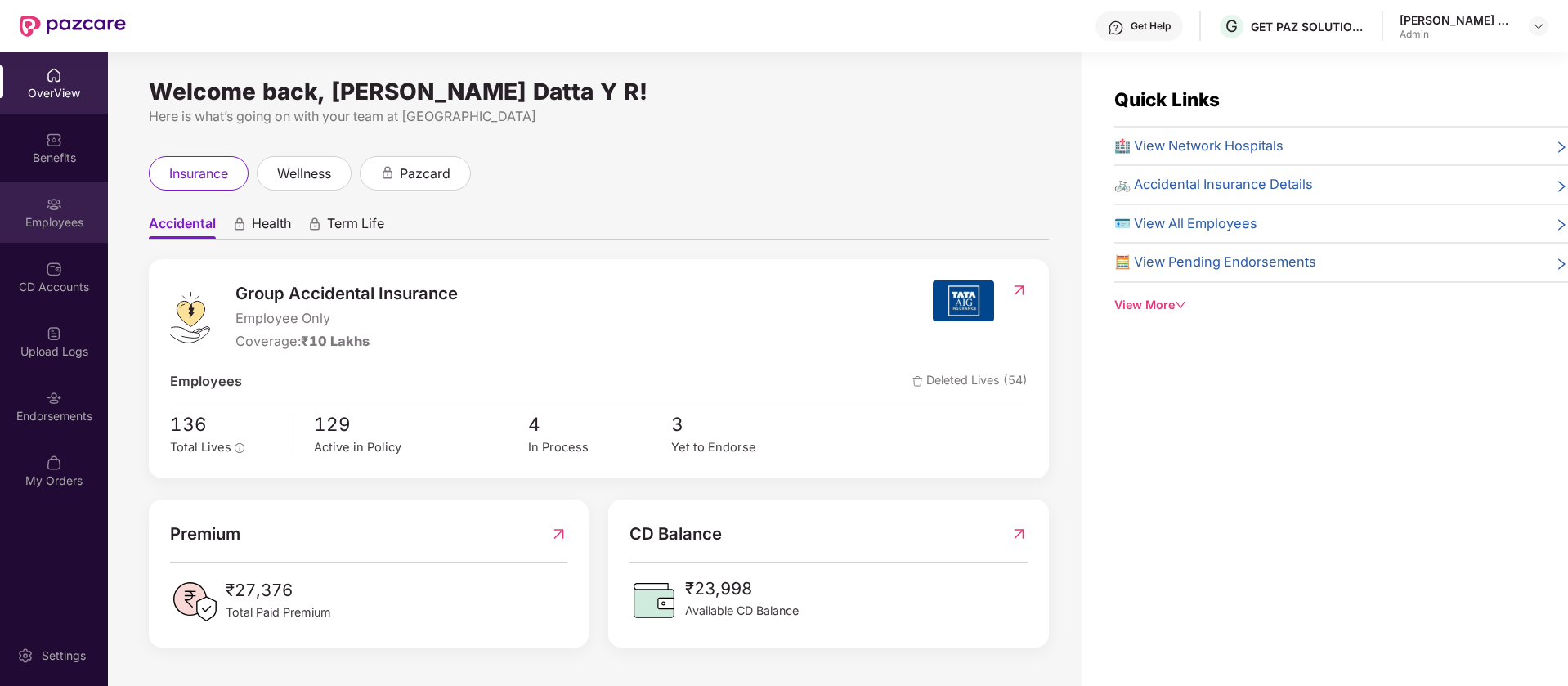
click at [70, 202] on div "Employees" at bounding box center [54, 212] width 108 height 61
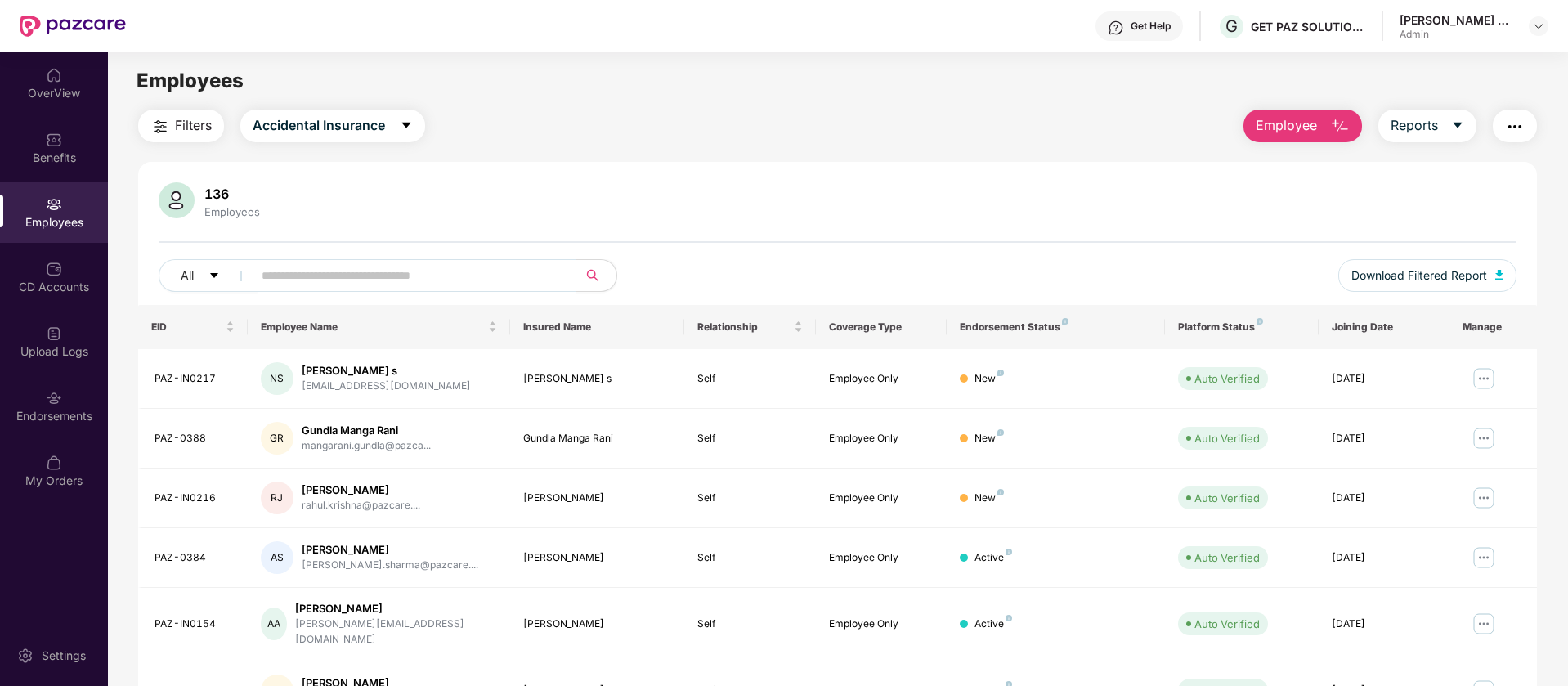
click at [1521, 115] on button "button" at bounding box center [1515, 126] width 44 height 33
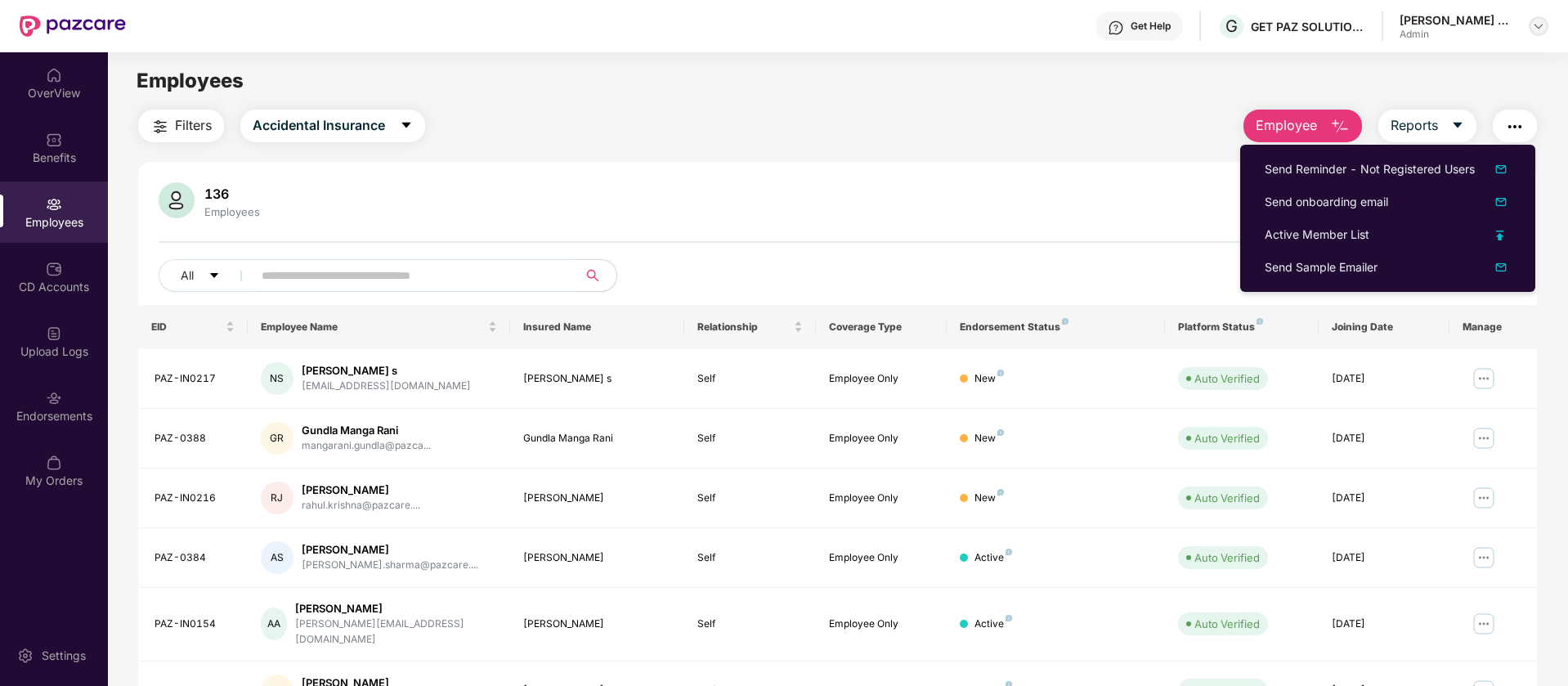
click at [1541, 22] on img at bounding box center [1538, 26] width 13 height 13
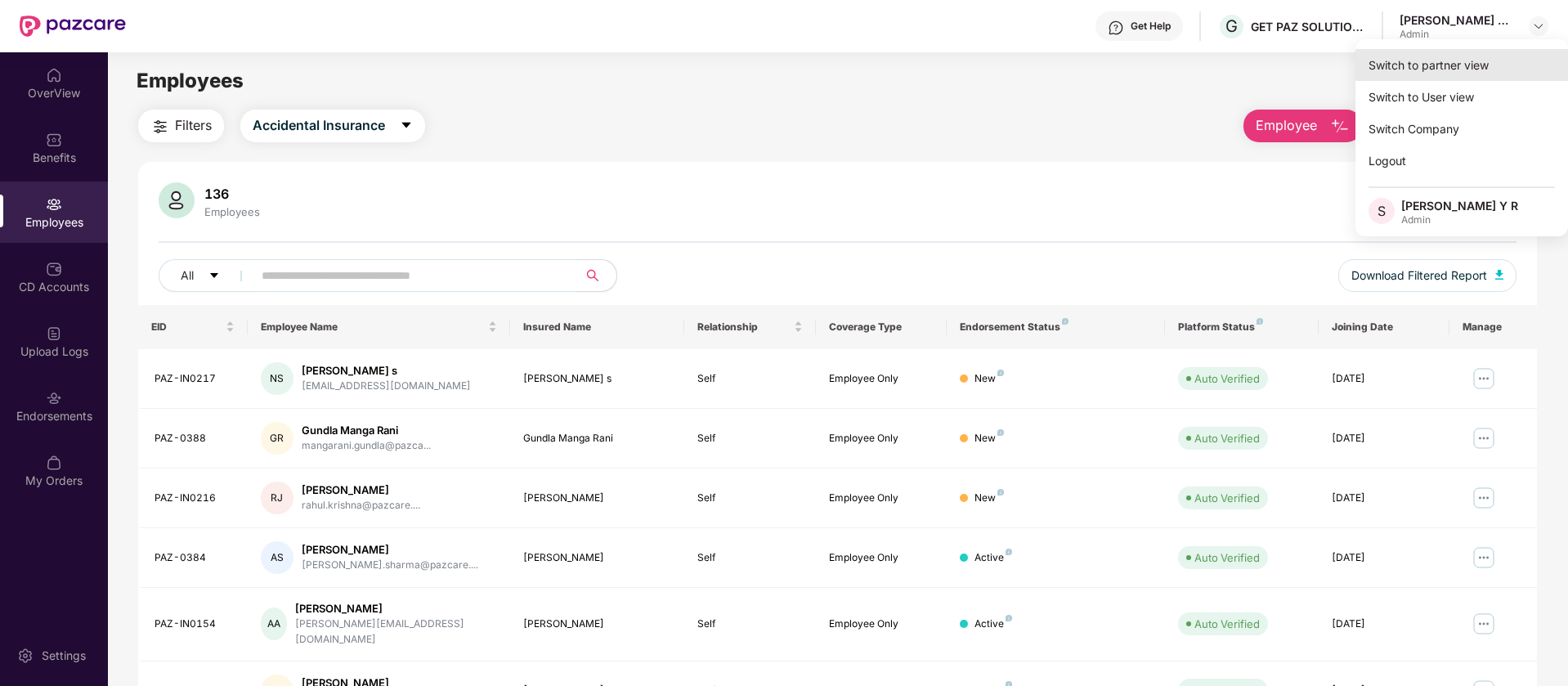
click at [1504, 56] on div "Switch to partner view" at bounding box center [1462, 65] width 213 height 32
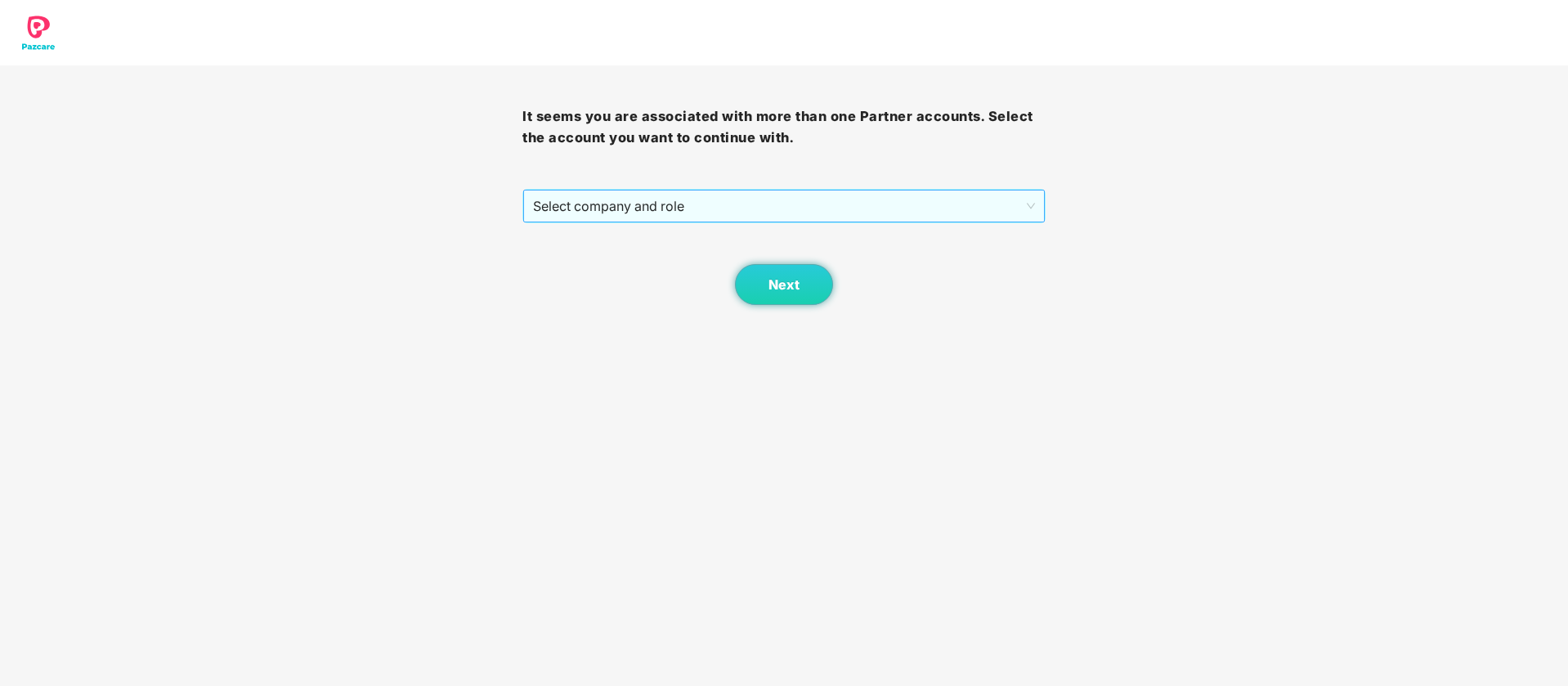
click at [984, 206] on span "Select company and role" at bounding box center [783, 206] width 501 height 31
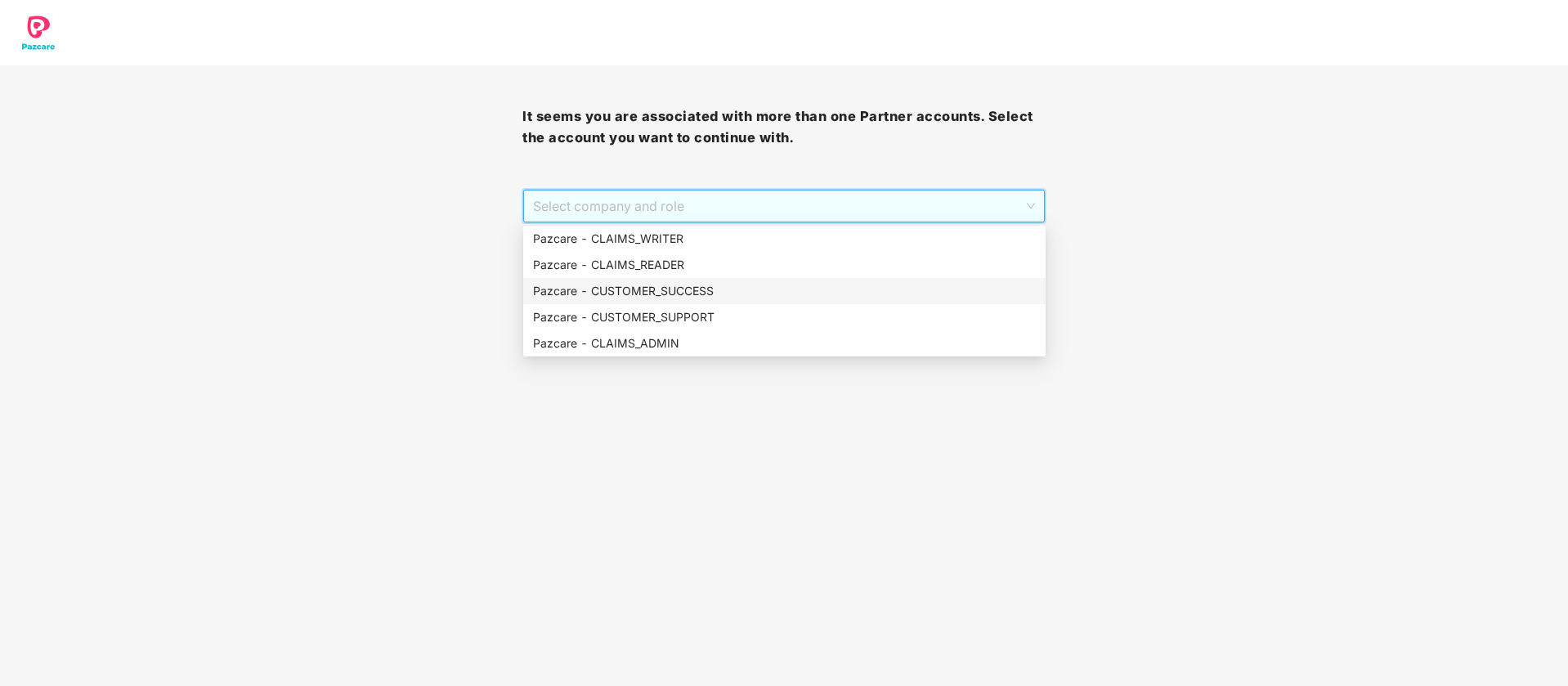
click at [803, 294] on div "Pazcare - CUSTOMER_SUCCESS" at bounding box center [784, 291] width 503 height 18
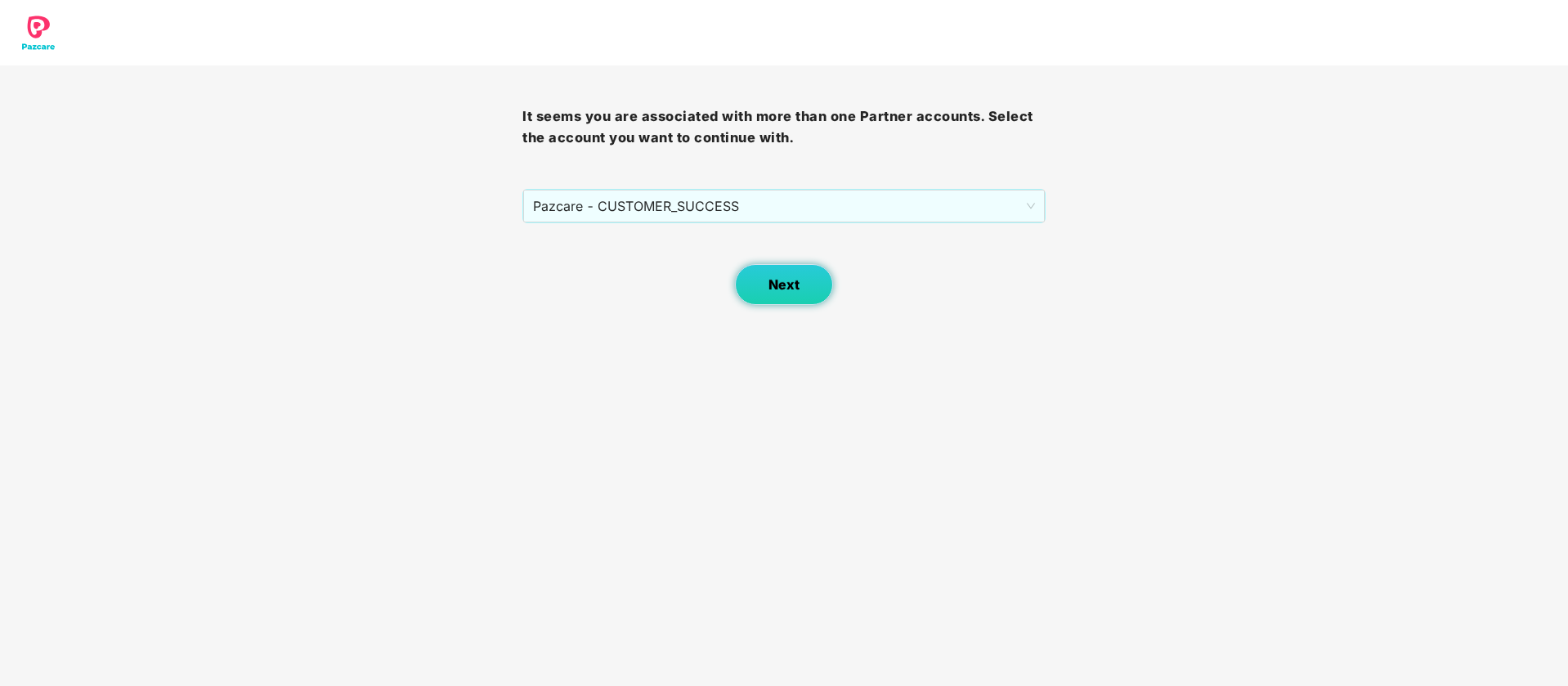
click at [803, 273] on button "Next" at bounding box center [784, 284] width 98 height 41
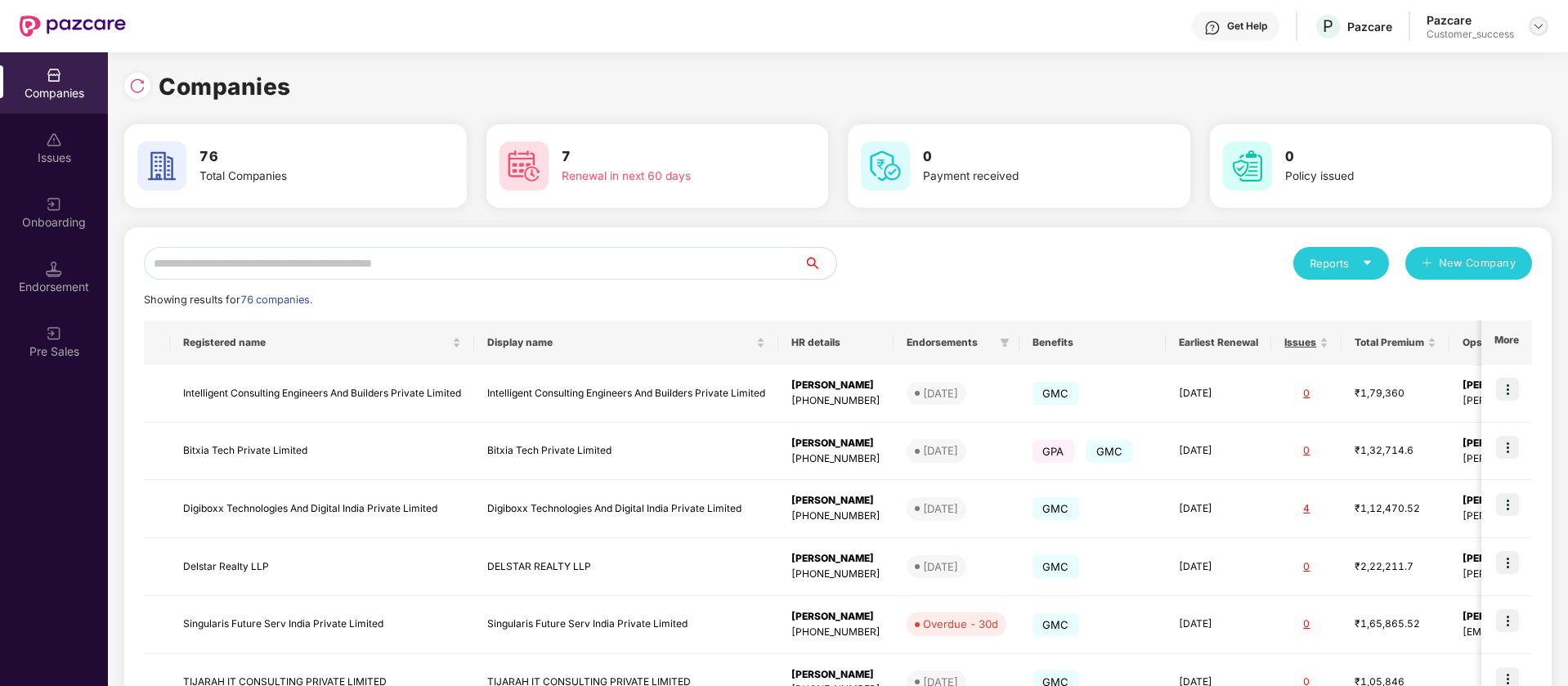
click at [1538, 25] on img at bounding box center [1538, 26] width 13 height 13
click at [1422, 65] on div "User view" at bounding box center [1463, 65] width 213 height 32
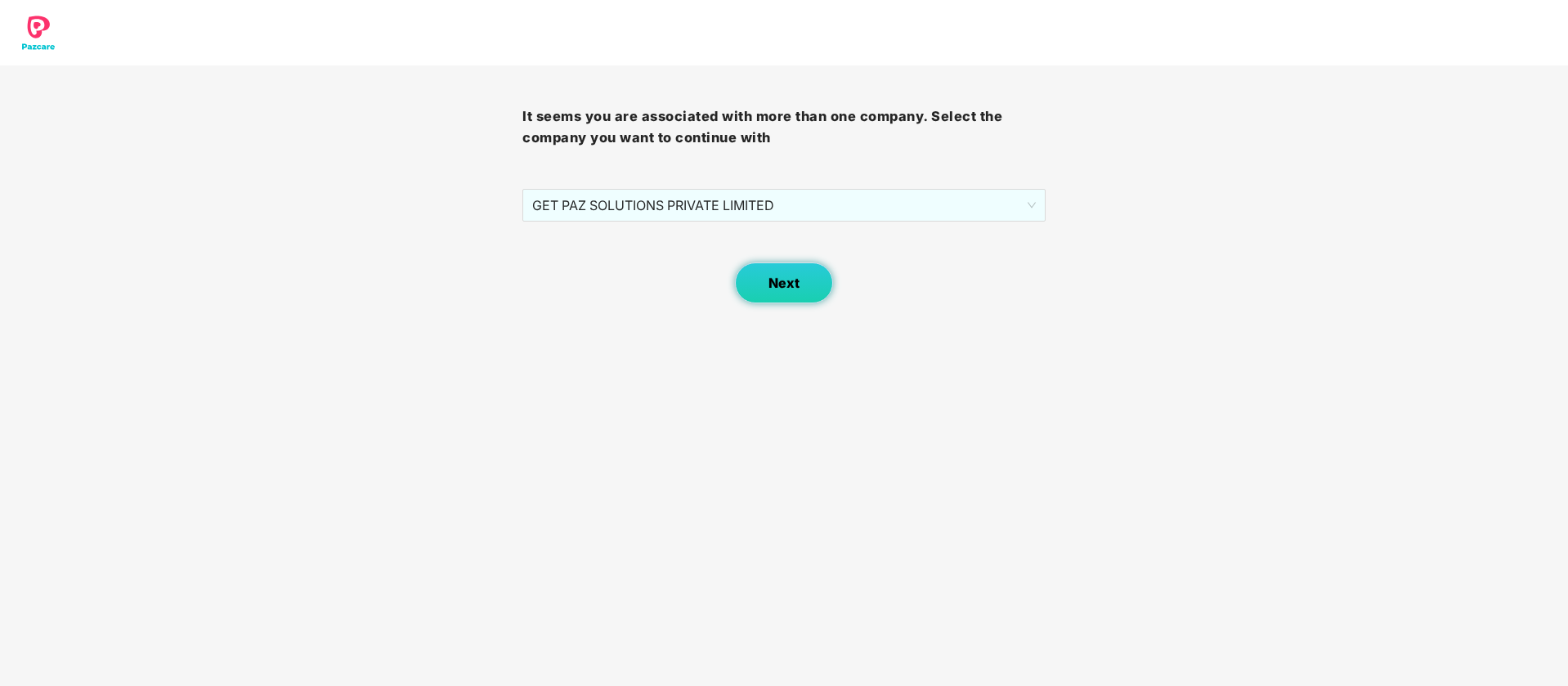
click at [801, 278] on button "Next" at bounding box center [784, 282] width 98 height 41
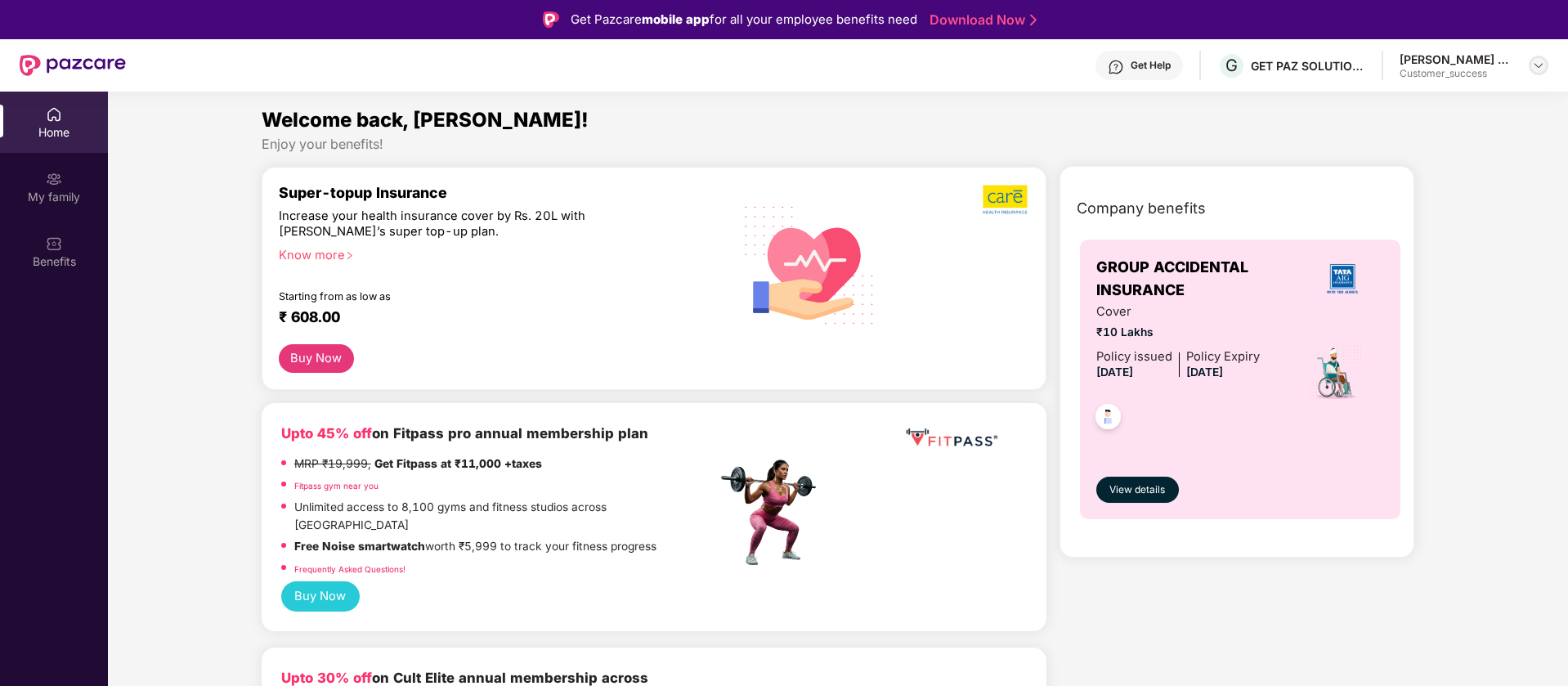
click at [1541, 56] on div at bounding box center [1539, 66] width 20 height 20
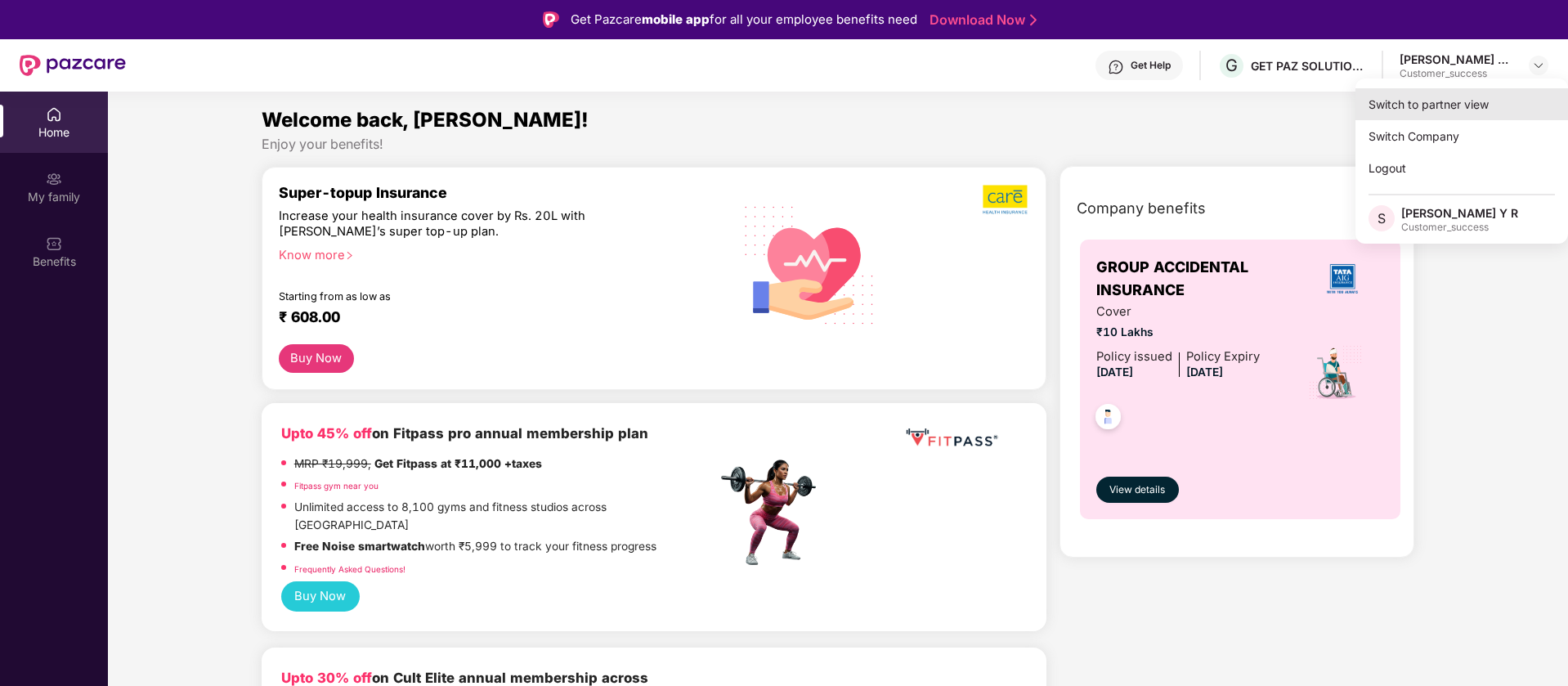
click at [1485, 100] on div "Switch to partner view" at bounding box center [1462, 104] width 213 height 32
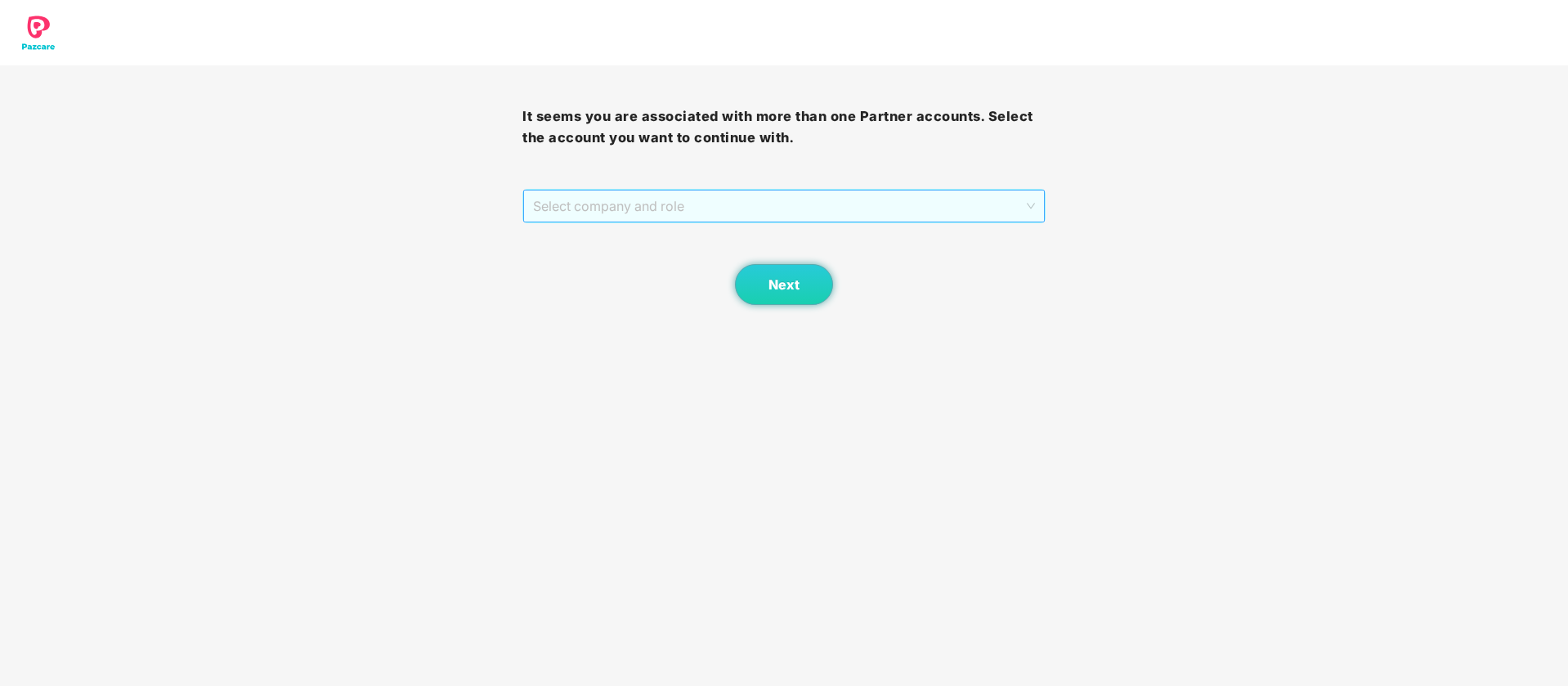
click at [843, 194] on span "Select company and role" at bounding box center [783, 206] width 501 height 31
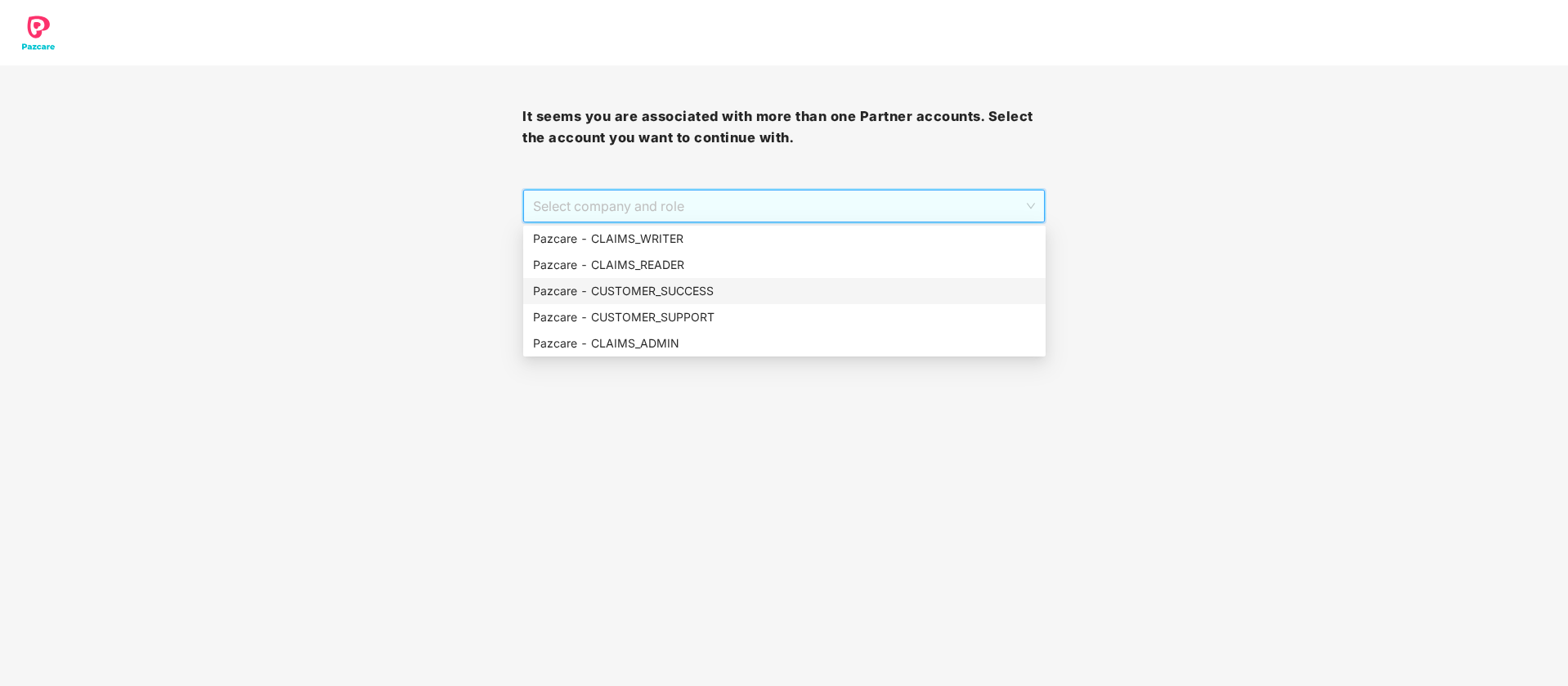
click at [702, 290] on div "Pazcare - CUSTOMER_SUCCESS" at bounding box center [784, 291] width 503 height 18
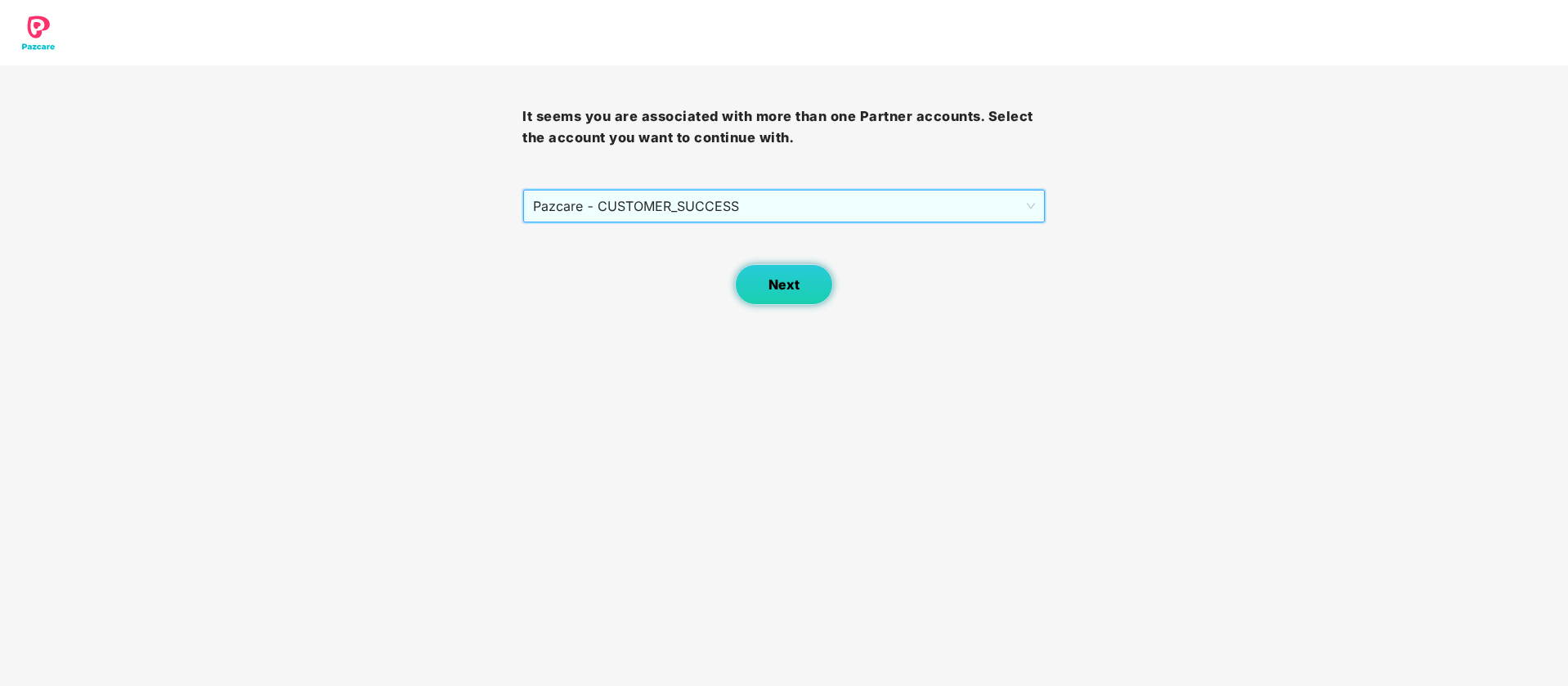
click at [782, 291] on span "Next" at bounding box center [784, 285] width 31 height 16
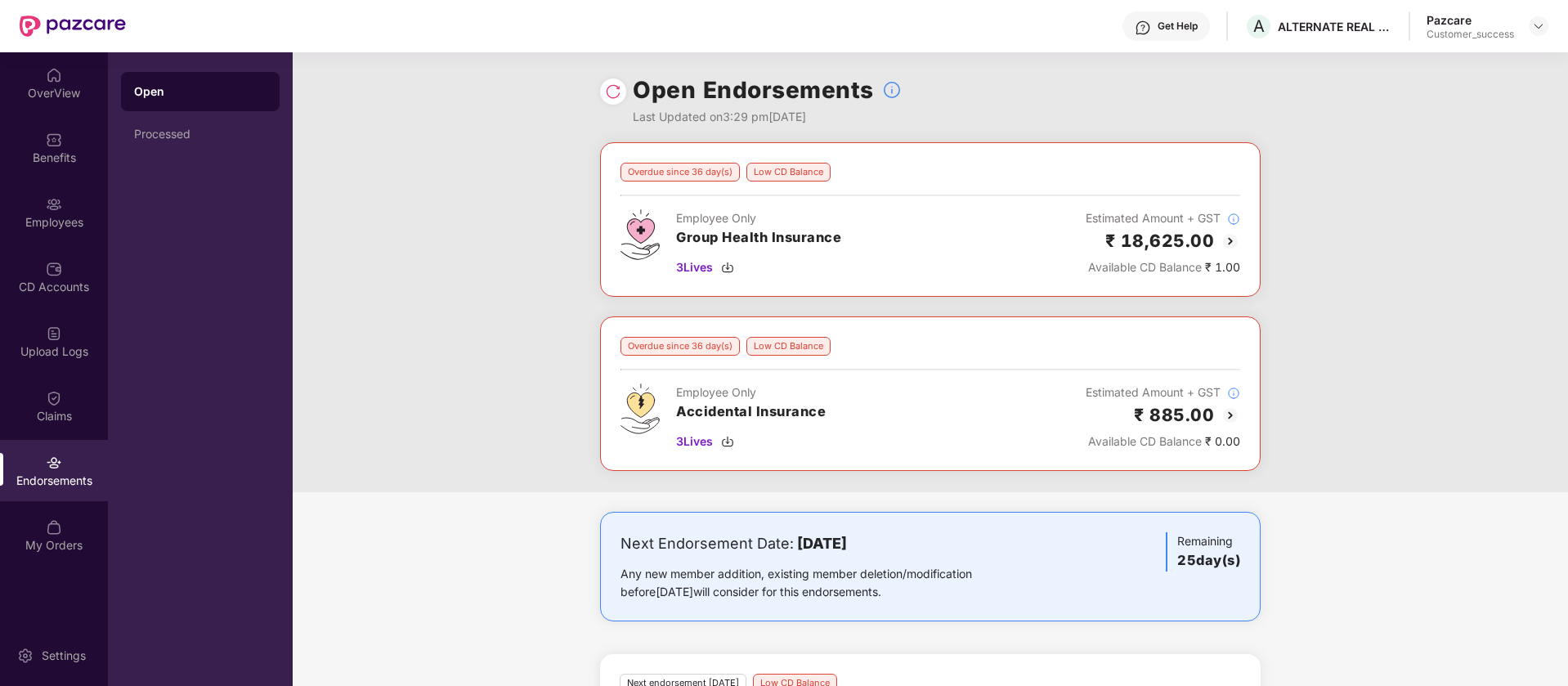
scroll to position [493, 0]
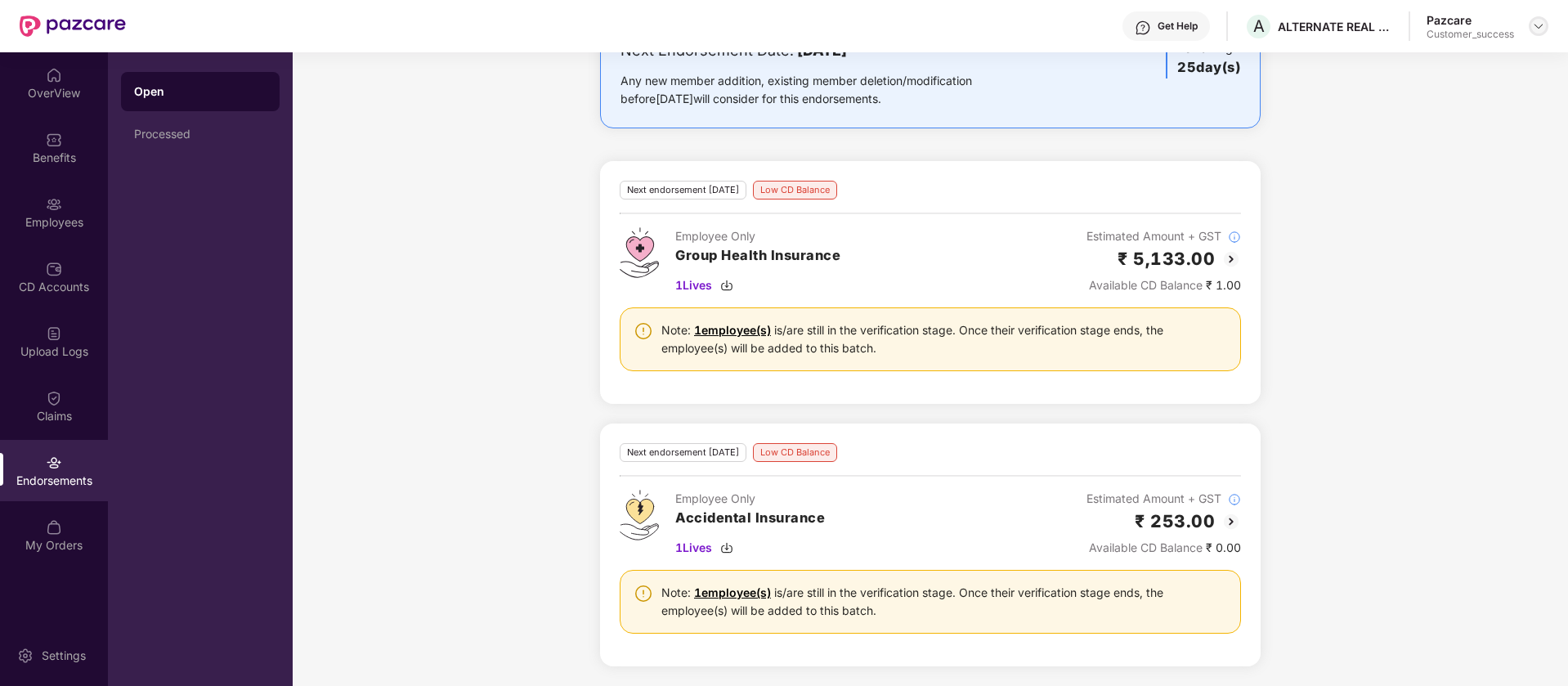
click at [1545, 24] on img at bounding box center [1538, 26] width 13 height 13
